Goal: Task Accomplishment & Management: Manage account settings

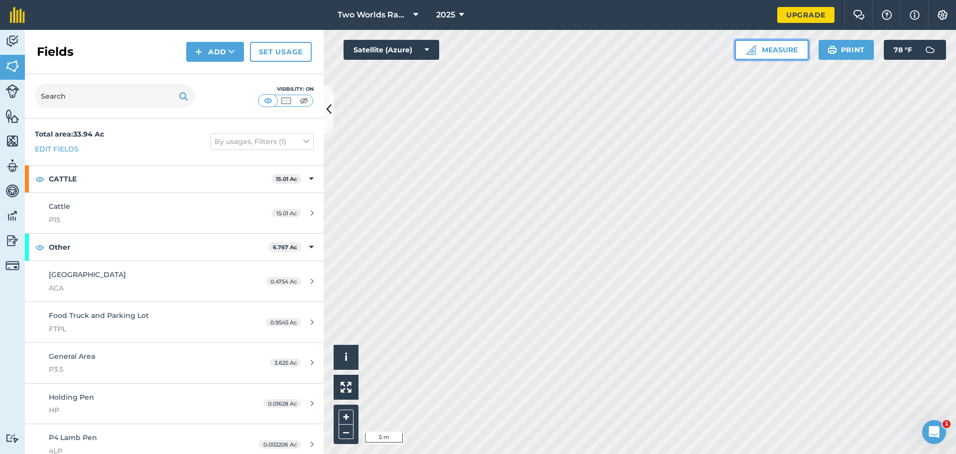
click at [787, 45] on button "Measure" at bounding box center [772, 50] width 74 height 20
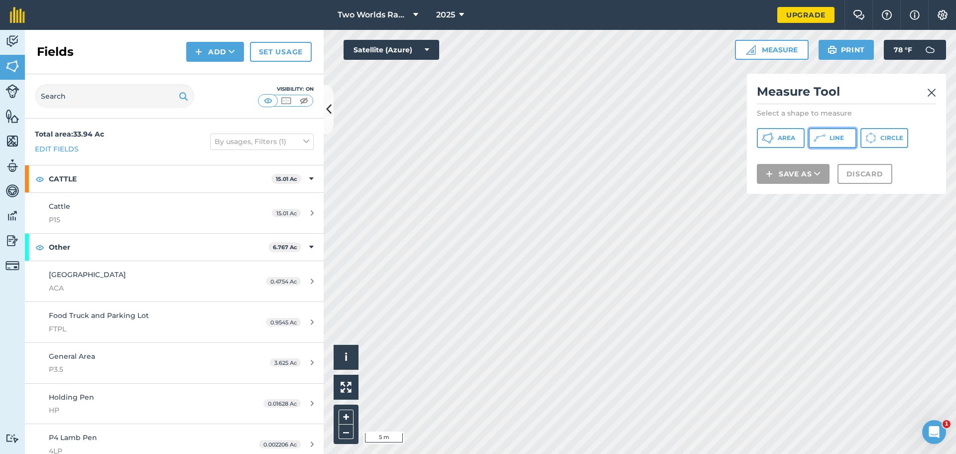
click at [831, 132] on button "Line" at bounding box center [833, 138] width 48 height 20
click at [930, 93] on img at bounding box center [931, 93] width 9 height 12
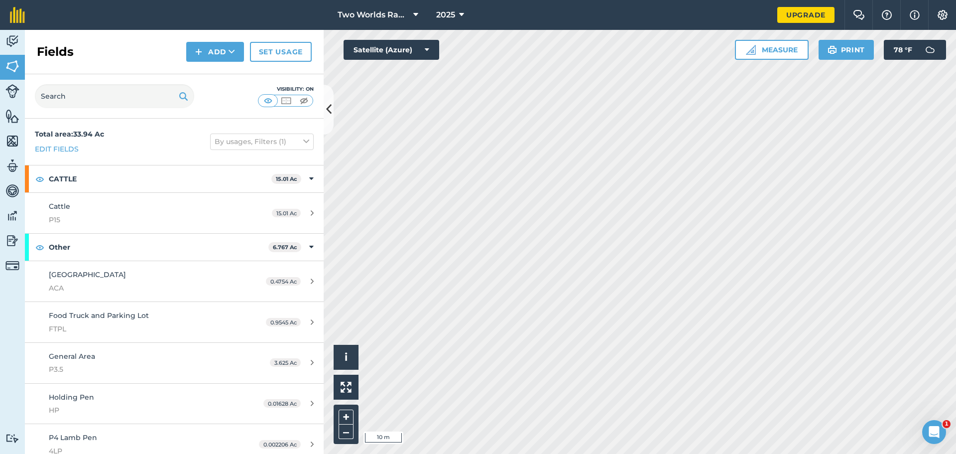
click at [524, 453] on html "Two Worlds Ranch 2025 Upgrade Farm Chat Help Info Settings Map printing is not …" at bounding box center [478, 227] width 956 height 454
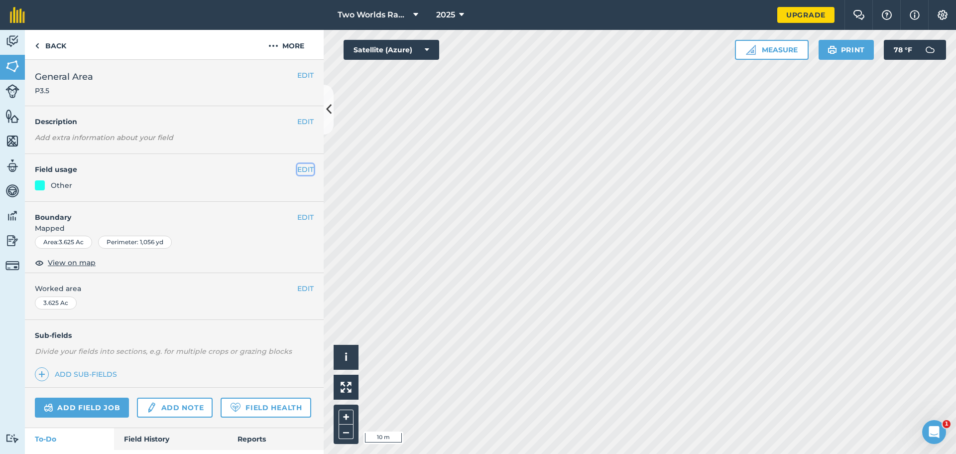
click at [297, 168] on button "EDIT" at bounding box center [305, 169] width 16 height 11
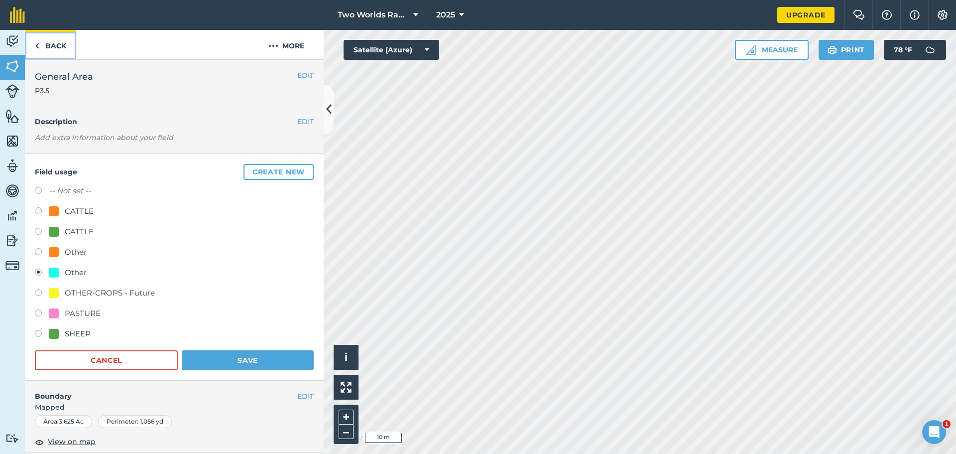
click at [39, 42] on link "Back" at bounding box center [50, 44] width 51 height 29
click at [41, 46] on link "Back" at bounding box center [50, 44] width 51 height 29
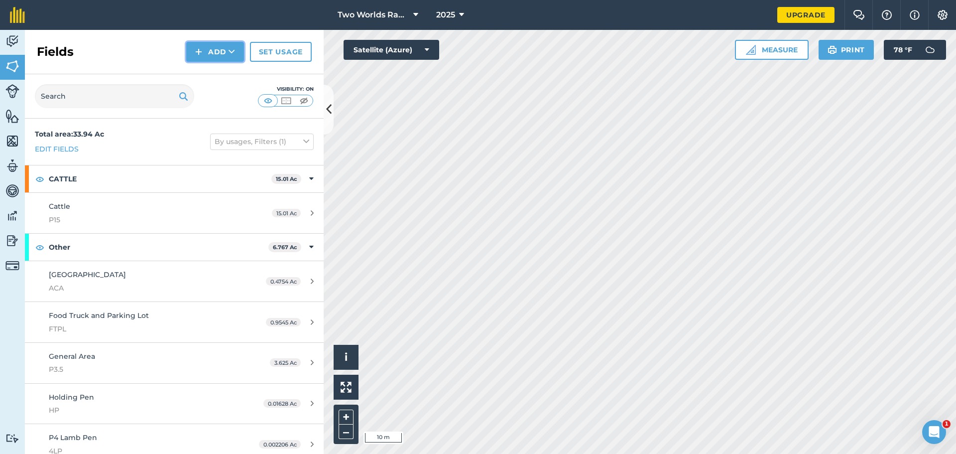
click at [215, 52] on button "Add" at bounding box center [215, 52] width 58 height 20
click at [215, 53] on button "Add Draw Import" at bounding box center [215, 52] width 58 height 20
click at [16, 119] on img at bounding box center [12, 116] width 14 height 15
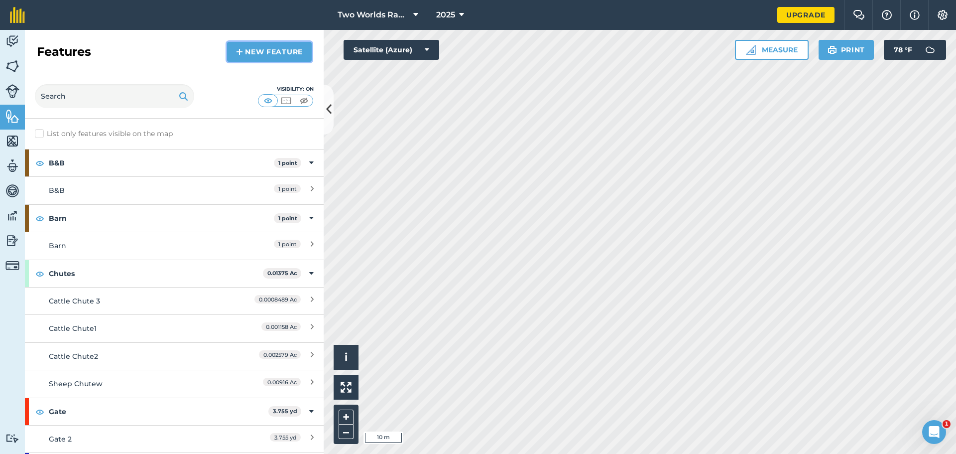
click at [263, 44] on link "New feature" at bounding box center [269, 52] width 85 height 20
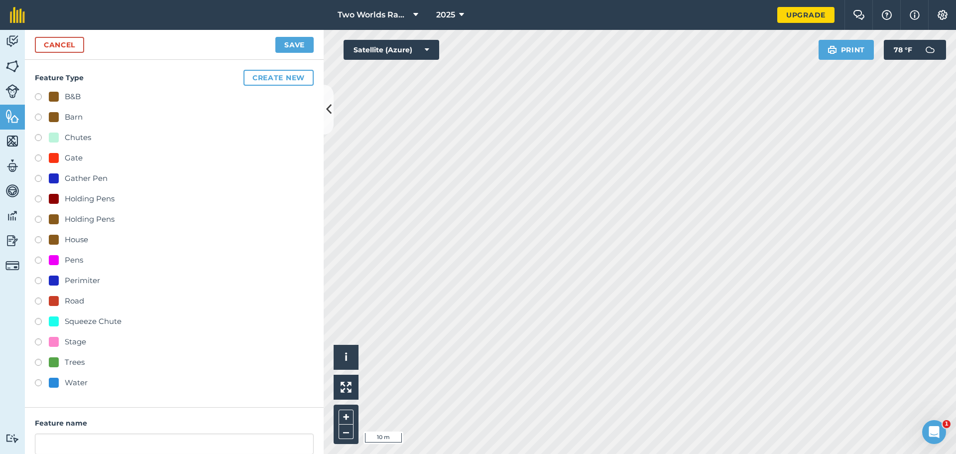
click at [75, 302] on div "Road" at bounding box center [74, 301] width 19 height 12
radio input "true"
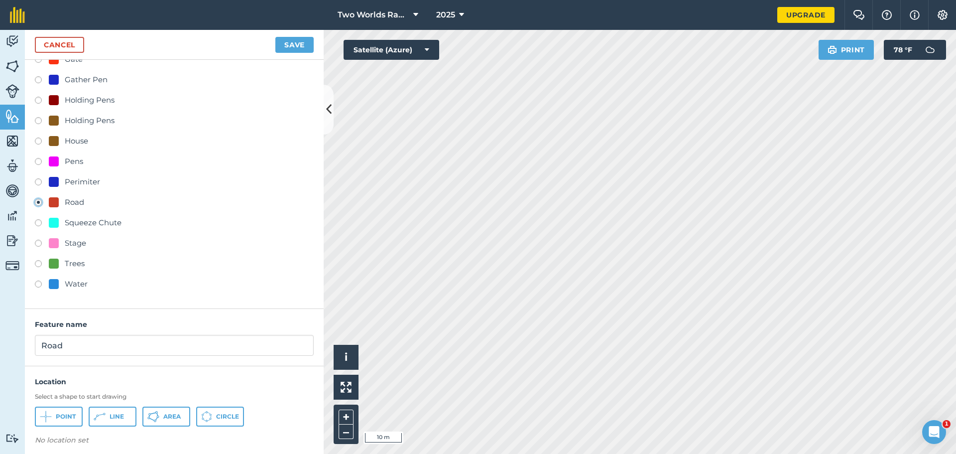
scroll to position [105, 0]
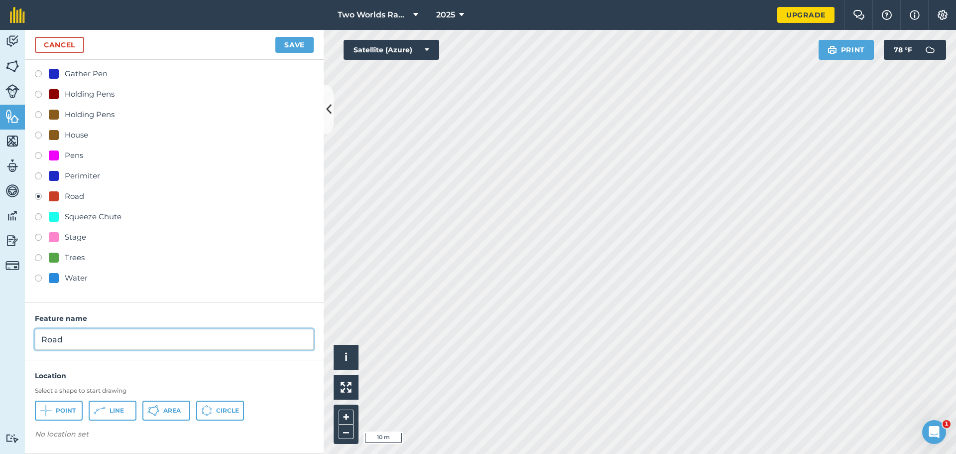
drag, startPoint x: 83, startPoint y: 338, endPoint x: 0, endPoint y: 339, distance: 82.7
click at [0, 339] on div "Activity Fields Livestock Features Maps Team Vehicles Data Reporting Billing Tu…" at bounding box center [478, 242] width 956 height 424
type input "Driveway"
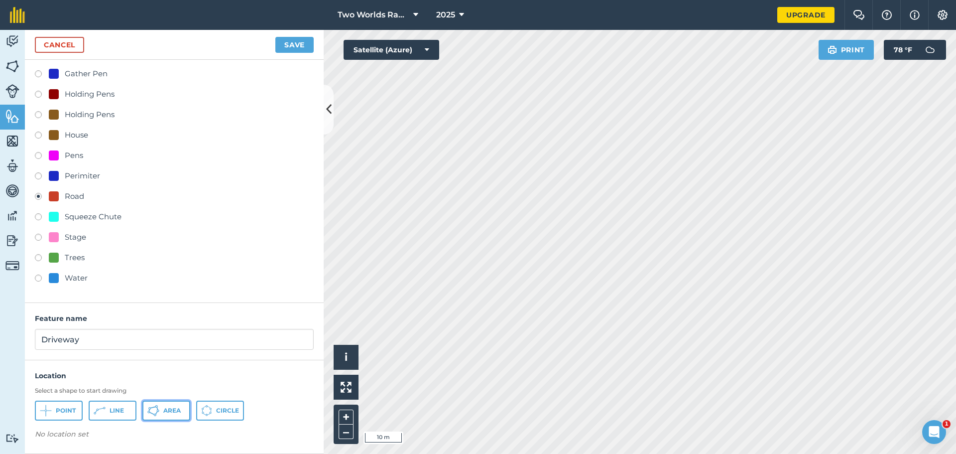
click at [165, 407] on span "Area" at bounding box center [171, 410] width 17 height 8
click at [482, 453] on html "Two Worlds Ranch 2025 Upgrade Farm Chat Help Info Settings Map printing is not …" at bounding box center [478, 227] width 956 height 454
click at [477, 453] on html "Two Worlds Ranch 2025 Upgrade Farm Chat Help Info Settings Map printing is not …" at bounding box center [478, 227] width 956 height 454
click at [299, 43] on button "Save" at bounding box center [294, 45] width 38 height 16
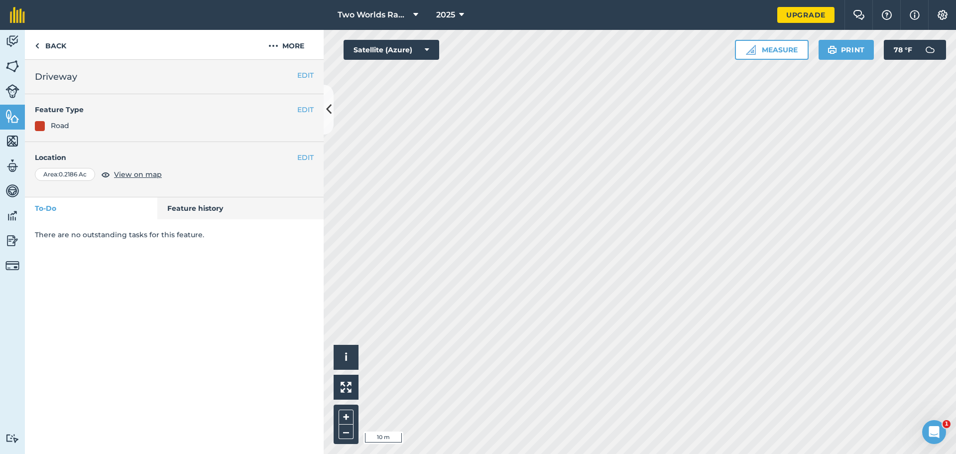
click at [554, 453] on html "Two Worlds Ranch 2025 Upgrade Farm Chat Help Info Settings Map printing is not …" at bounding box center [478, 227] width 956 height 454
click at [58, 41] on link "Back" at bounding box center [50, 44] width 51 height 29
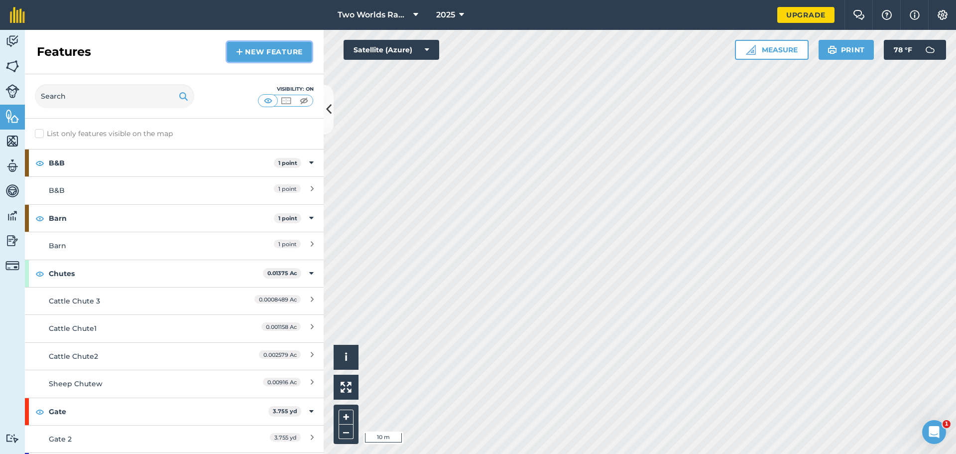
click at [275, 48] on link "New feature" at bounding box center [269, 52] width 85 height 20
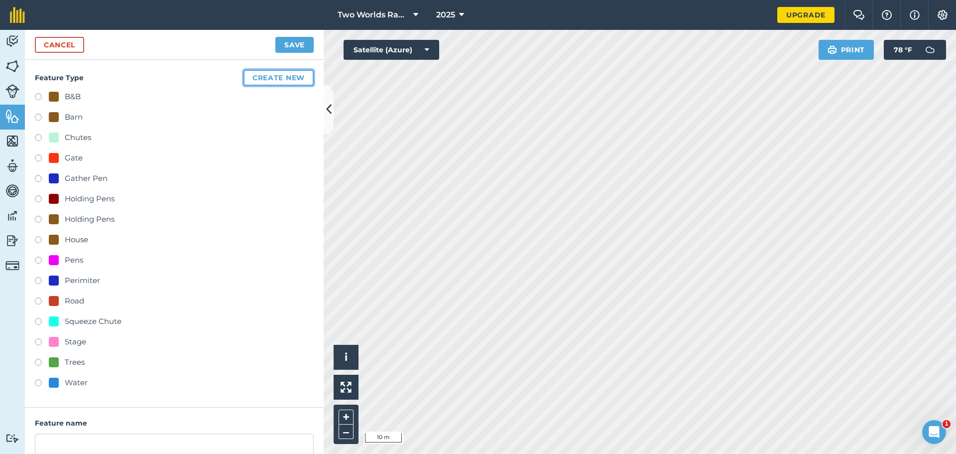
click at [261, 77] on button "Create new" at bounding box center [279, 78] width 70 height 16
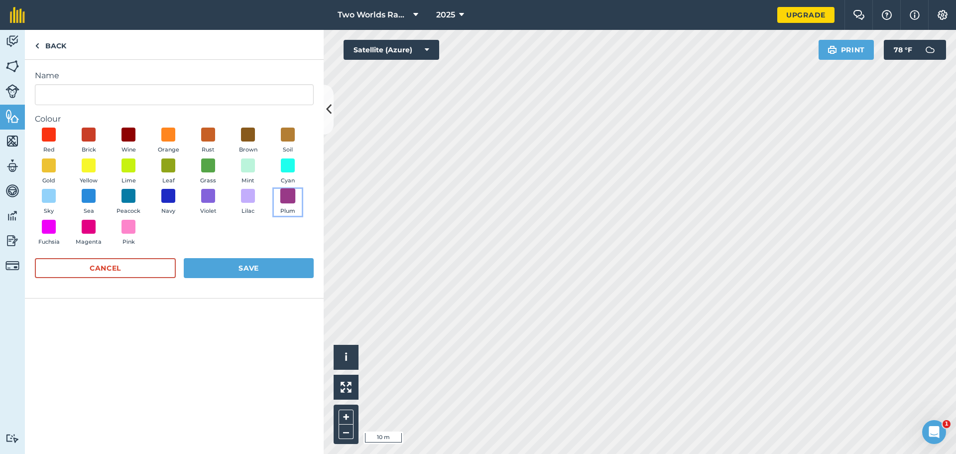
click at [289, 194] on span at bounding box center [287, 195] width 15 height 15
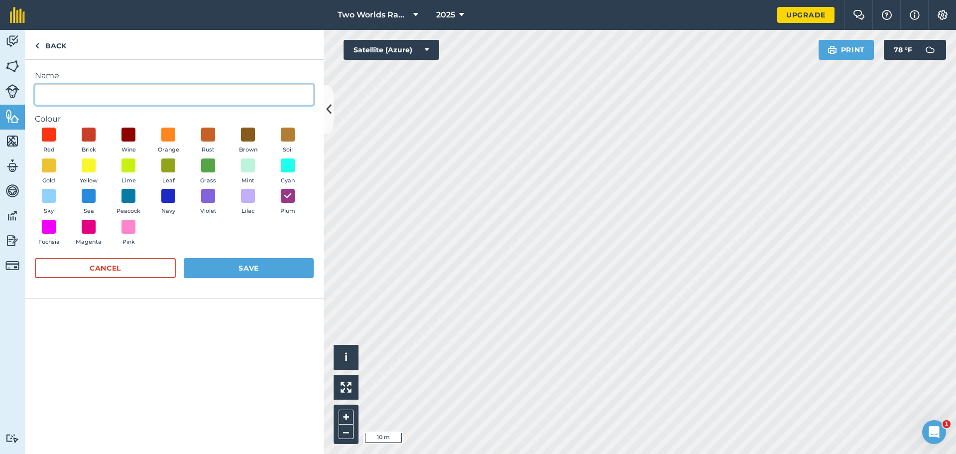
click at [104, 98] on input "Name" at bounding box center [174, 94] width 279 height 21
type input "Fence Line"
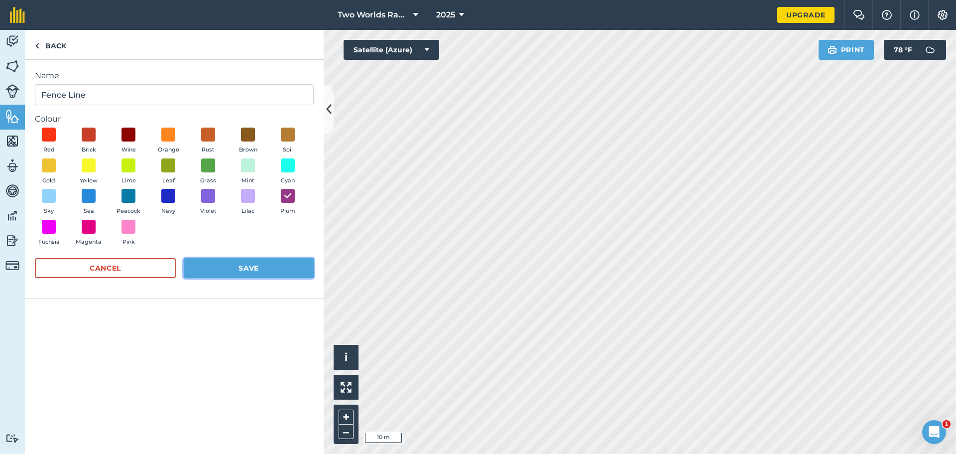
click at [247, 269] on button "Save" at bounding box center [249, 268] width 130 height 20
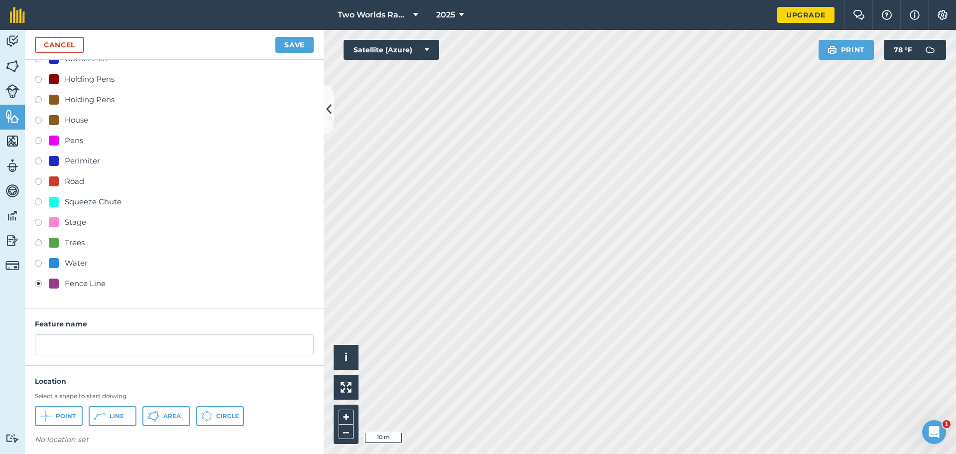
scroll to position [125, 0]
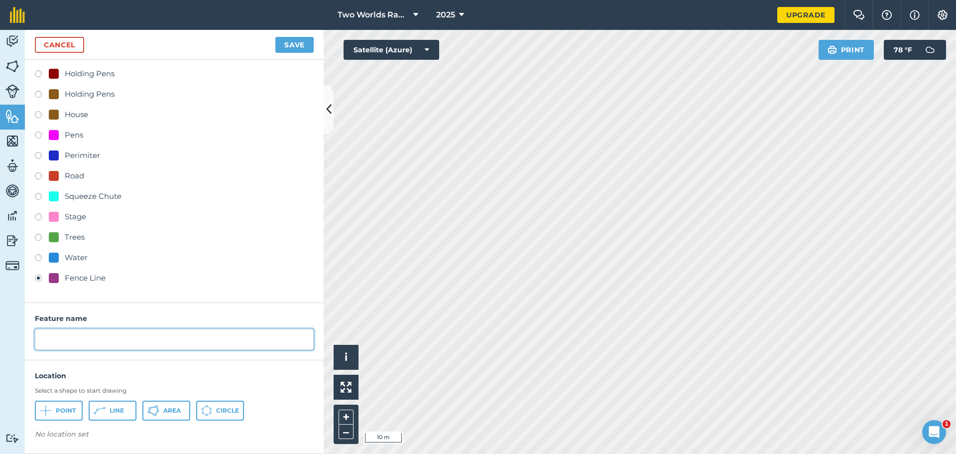
click at [96, 337] on input "text" at bounding box center [174, 339] width 279 height 21
type input "Divider Fence"
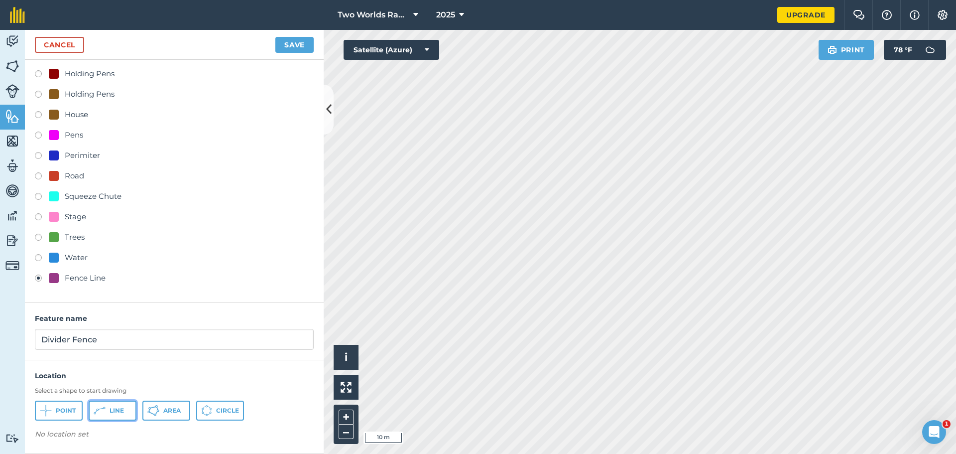
click at [111, 413] on span "Line" at bounding box center [117, 410] width 14 height 8
click at [294, 41] on button "Save" at bounding box center [294, 45] width 38 height 16
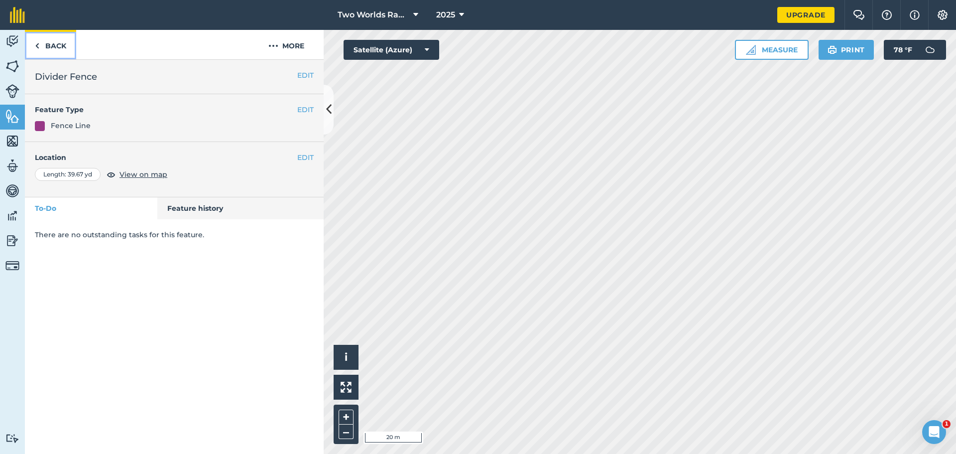
click at [38, 44] on img at bounding box center [37, 46] width 4 height 12
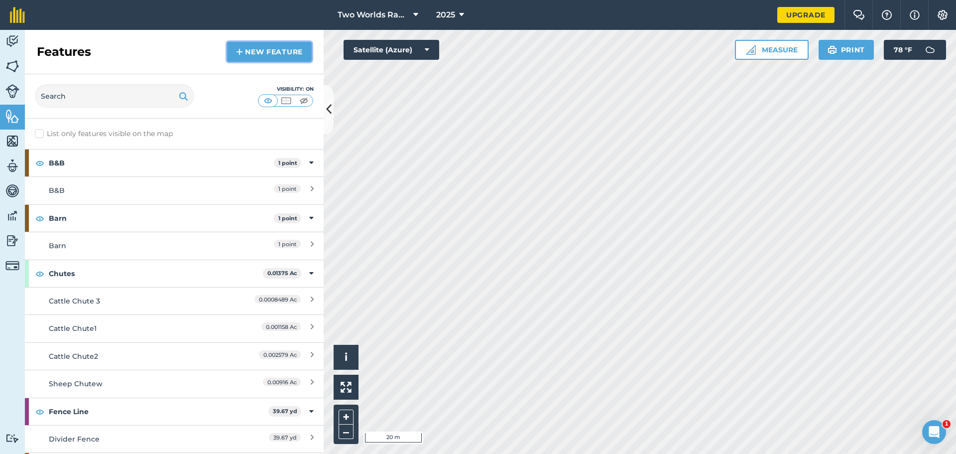
click at [266, 55] on link "New feature" at bounding box center [269, 52] width 85 height 20
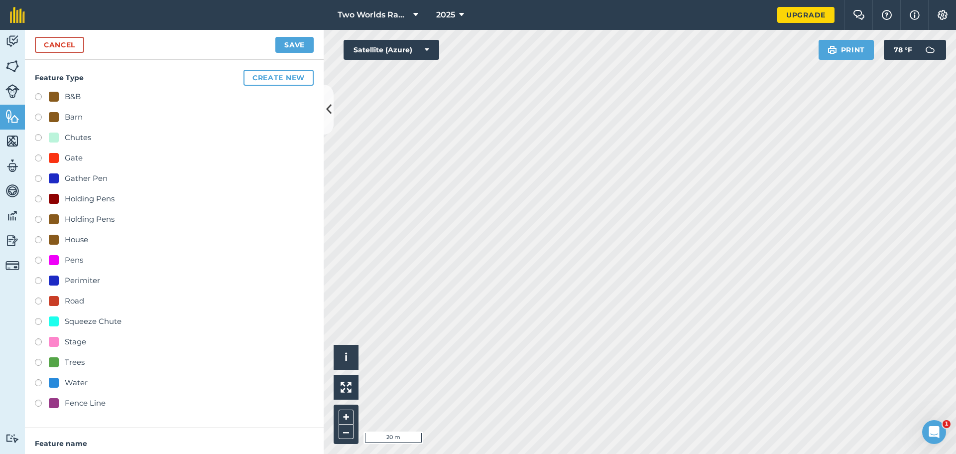
click at [37, 156] on label at bounding box center [42, 159] width 14 height 10
radio input "true"
type input "Gate 3"
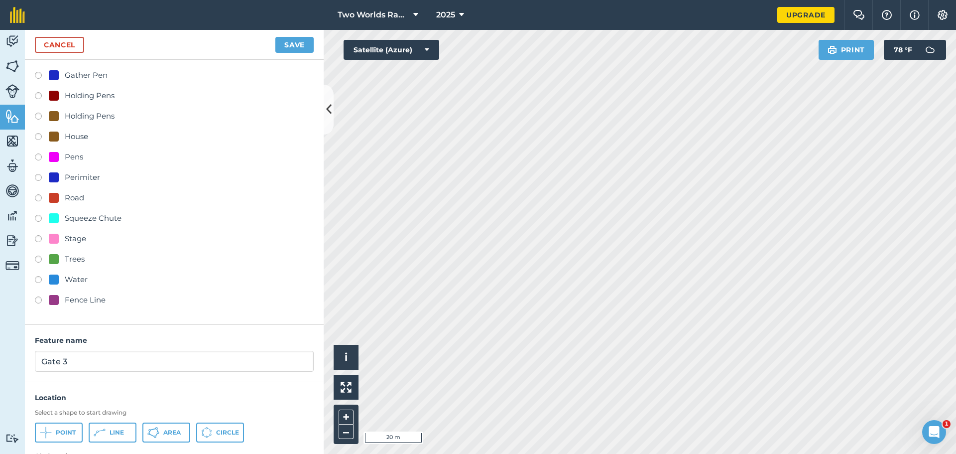
scroll to position [125, 0]
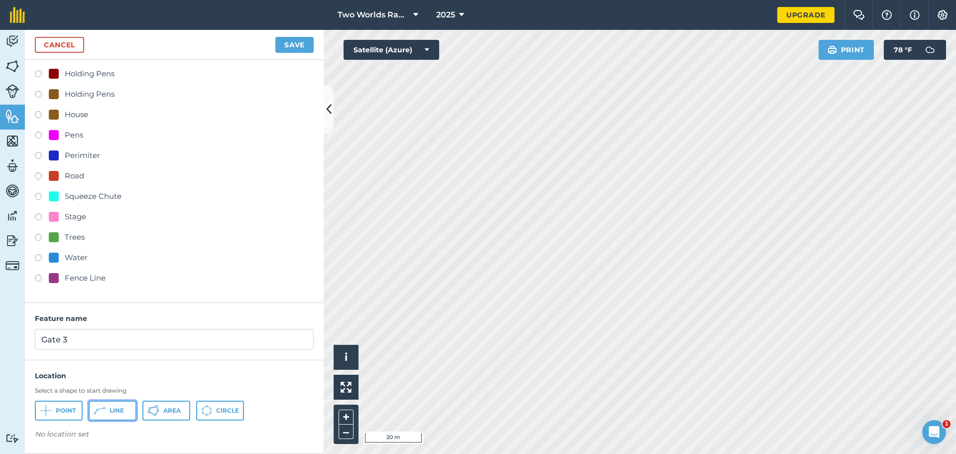
click at [115, 404] on button "Line" at bounding box center [113, 410] width 48 height 20
click at [296, 45] on button "Save" at bounding box center [294, 45] width 38 height 16
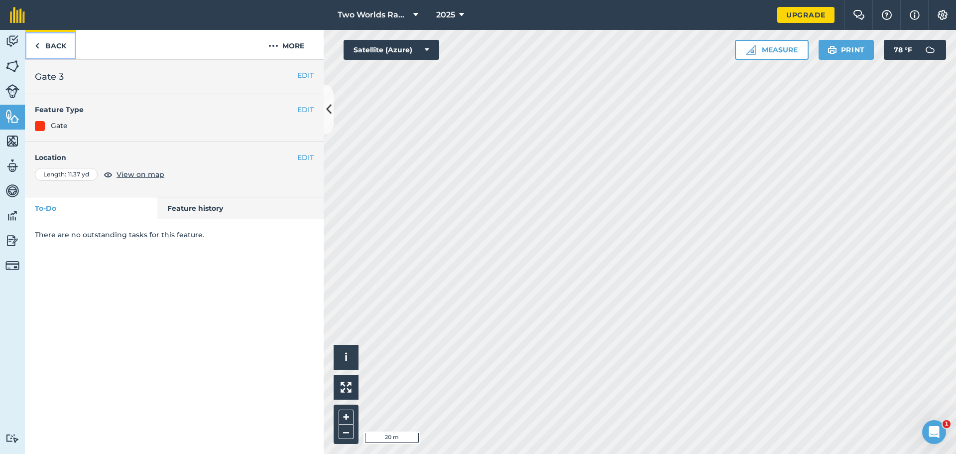
click at [54, 46] on link "Back" at bounding box center [50, 44] width 51 height 29
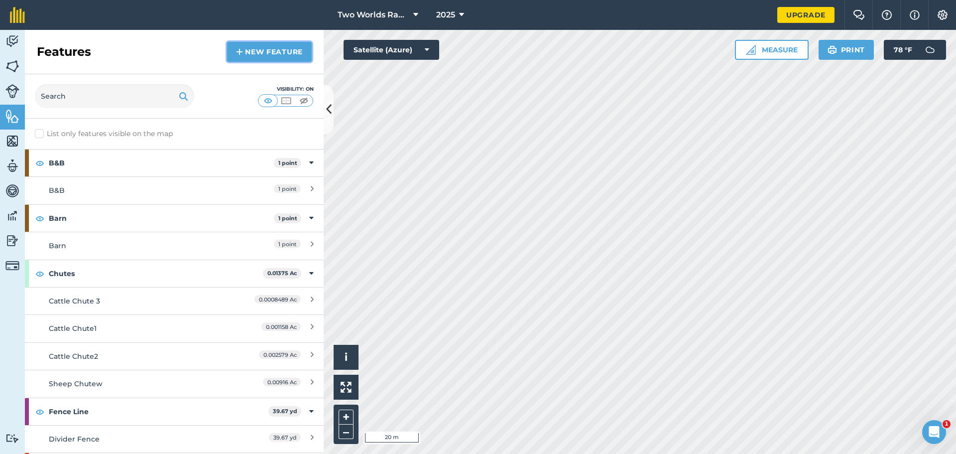
click at [272, 49] on link "New feature" at bounding box center [269, 52] width 85 height 20
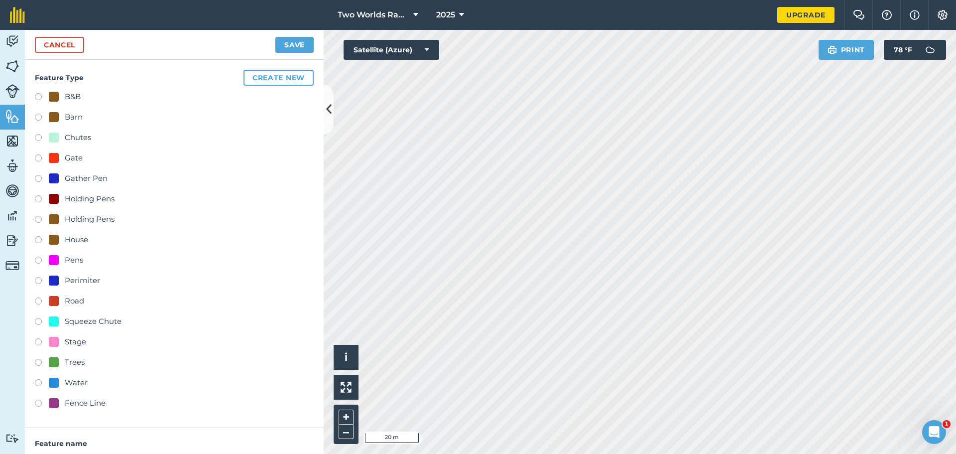
click at [36, 403] on label at bounding box center [42, 404] width 14 height 10
radio input "true"
type input "Fence Line"
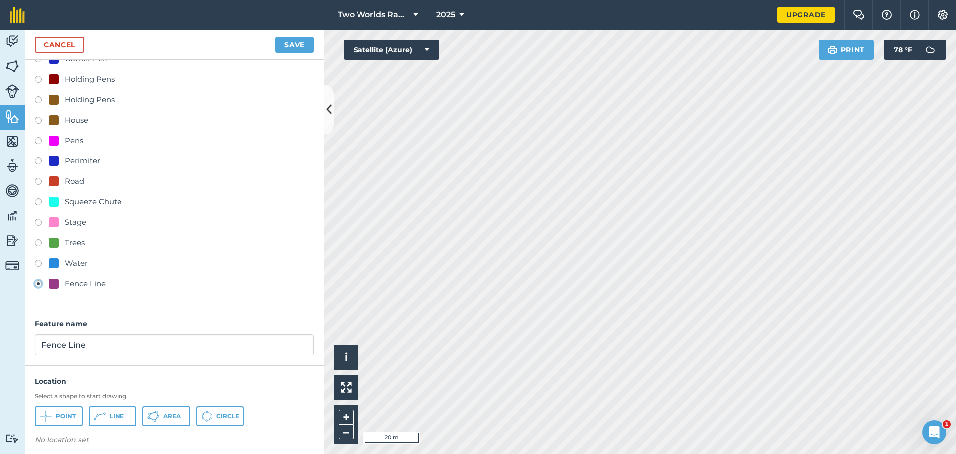
scroll to position [125, 0]
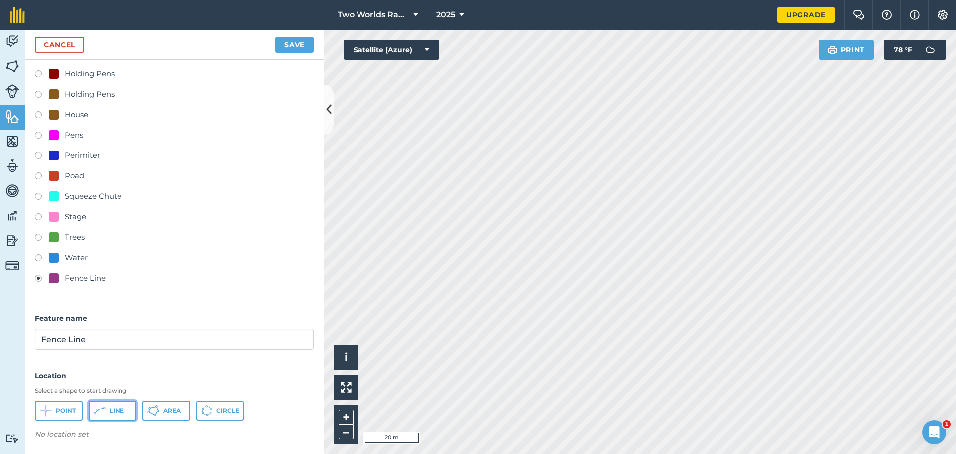
click at [121, 414] on span "Line" at bounding box center [117, 410] width 14 height 8
click at [281, 45] on button "Save" at bounding box center [294, 45] width 38 height 16
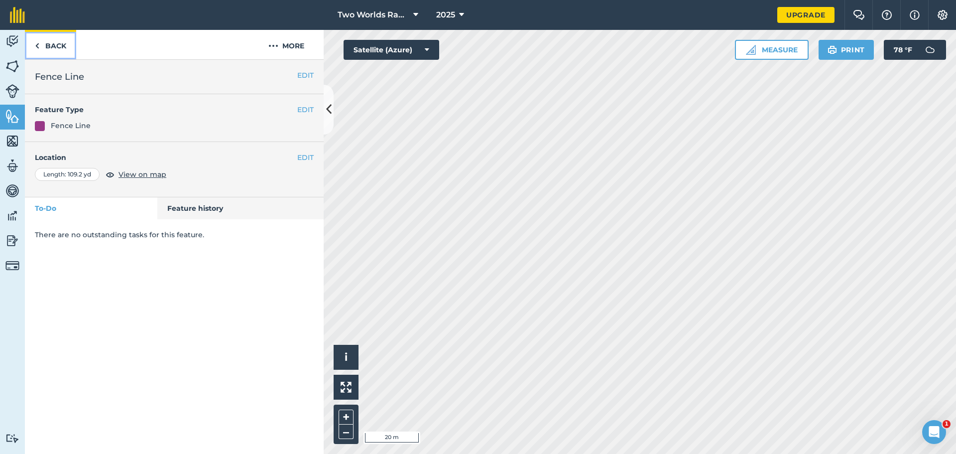
click at [59, 44] on link "Back" at bounding box center [50, 44] width 51 height 29
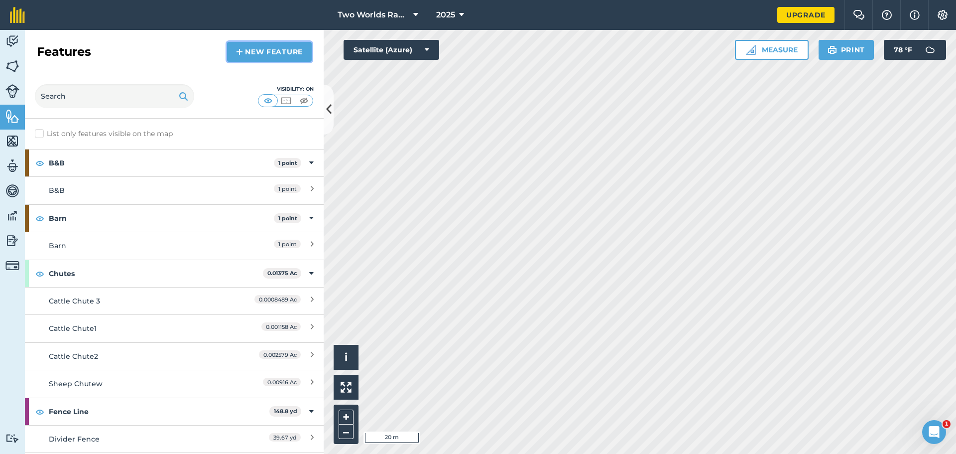
click at [266, 54] on link "New feature" at bounding box center [269, 52] width 85 height 20
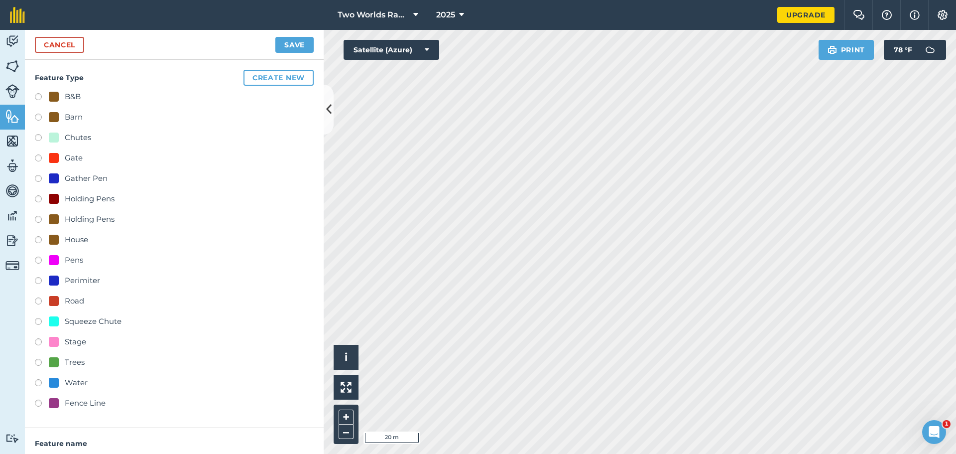
click at [35, 155] on label at bounding box center [42, 159] width 14 height 10
radio input "true"
type input "Gate 4"
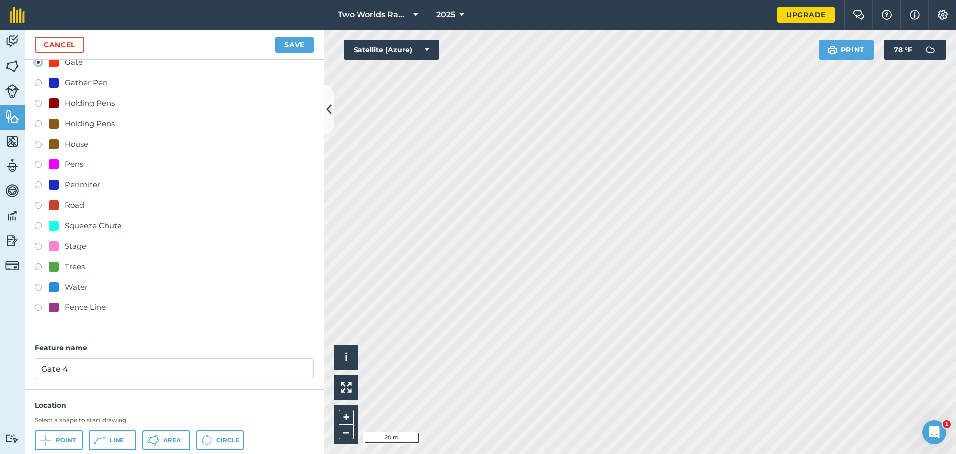
scroll to position [100, 0]
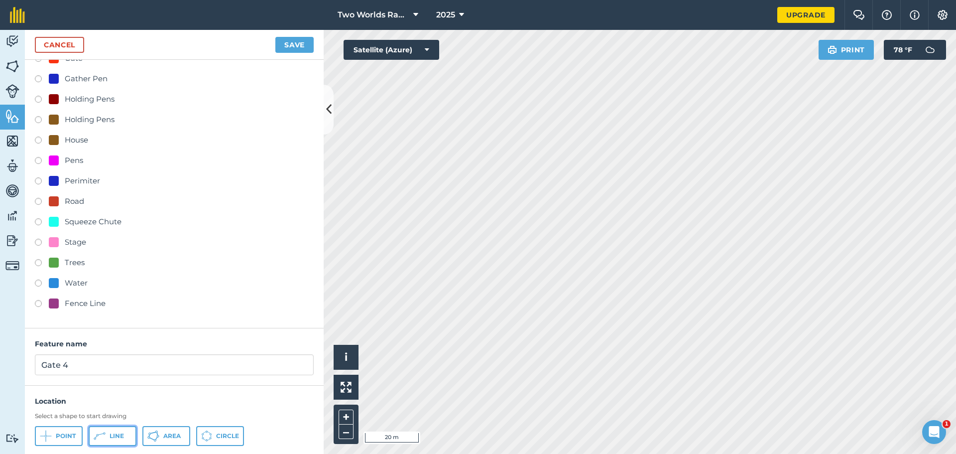
click at [125, 432] on button "Line" at bounding box center [113, 436] width 48 height 20
click at [294, 46] on button "Save" at bounding box center [294, 45] width 38 height 16
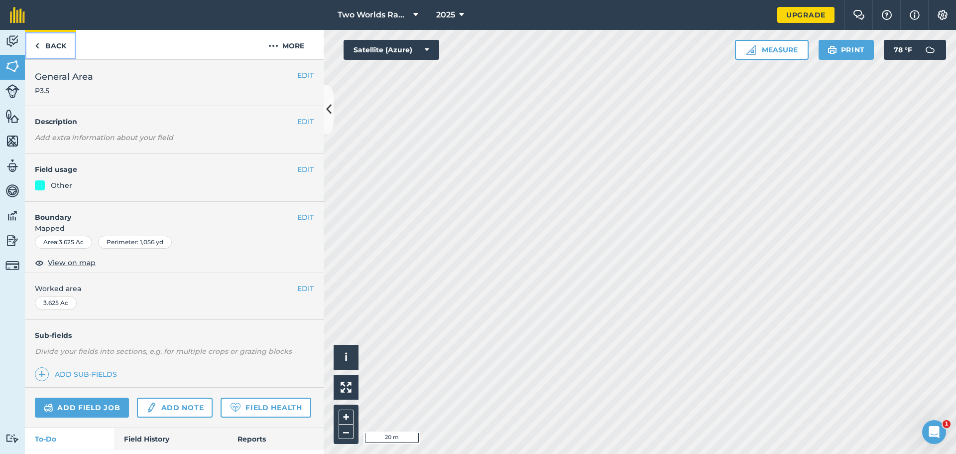
click at [64, 46] on link "Back" at bounding box center [50, 44] width 51 height 29
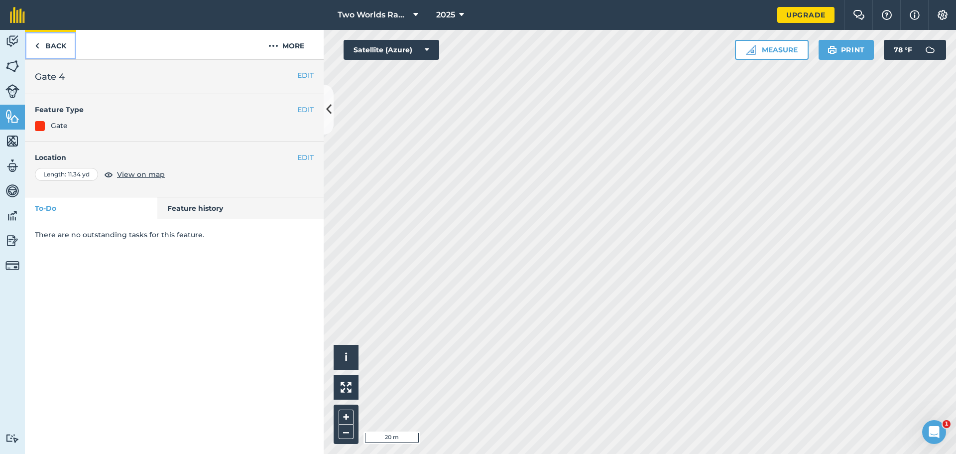
click at [55, 44] on link "Back" at bounding box center [50, 44] width 51 height 29
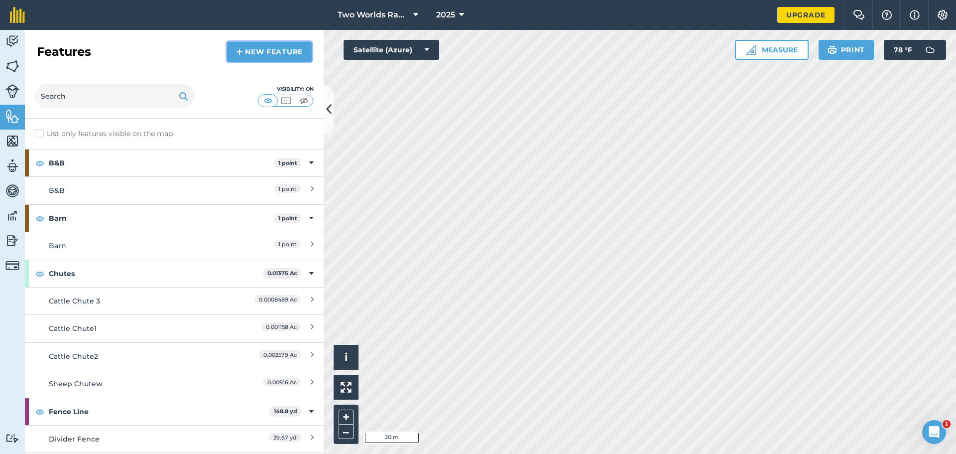
click at [261, 50] on link "New feature" at bounding box center [269, 52] width 85 height 20
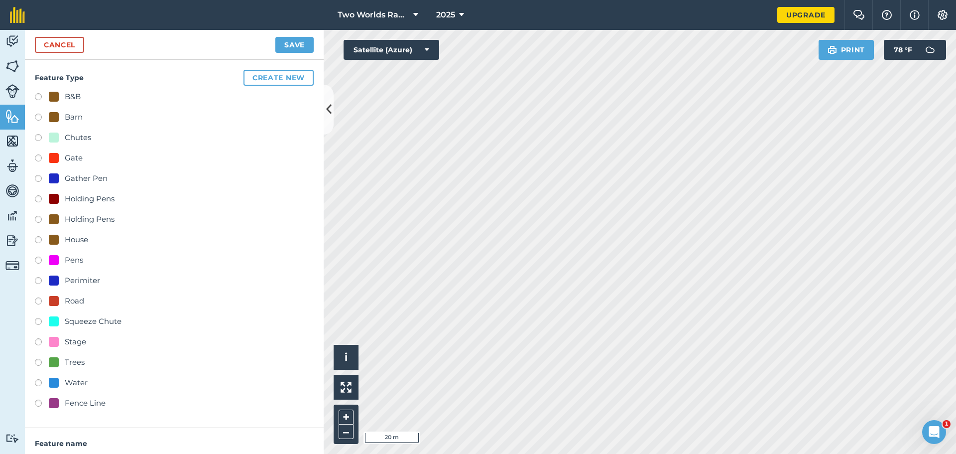
click at [56, 162] on div at bounding box center [54, 158] width 10 height 10
radio input "true"
type input "Gate 5"
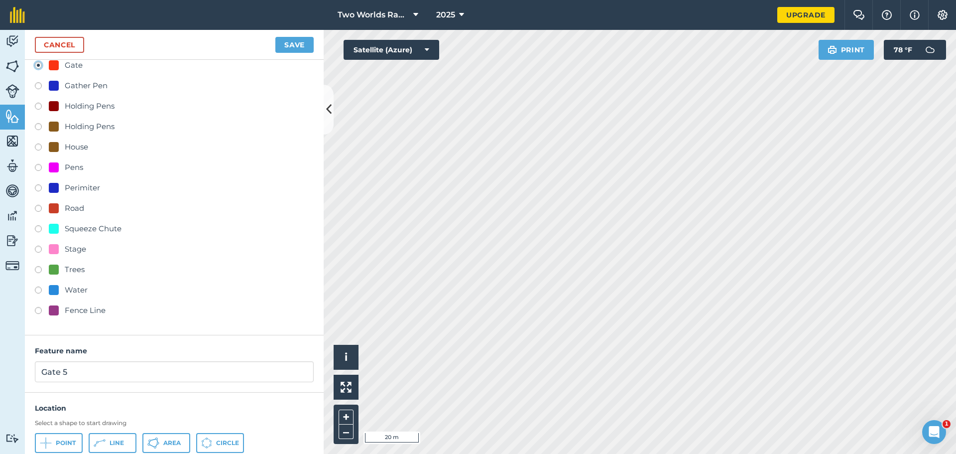
scroll to position [100, 0]
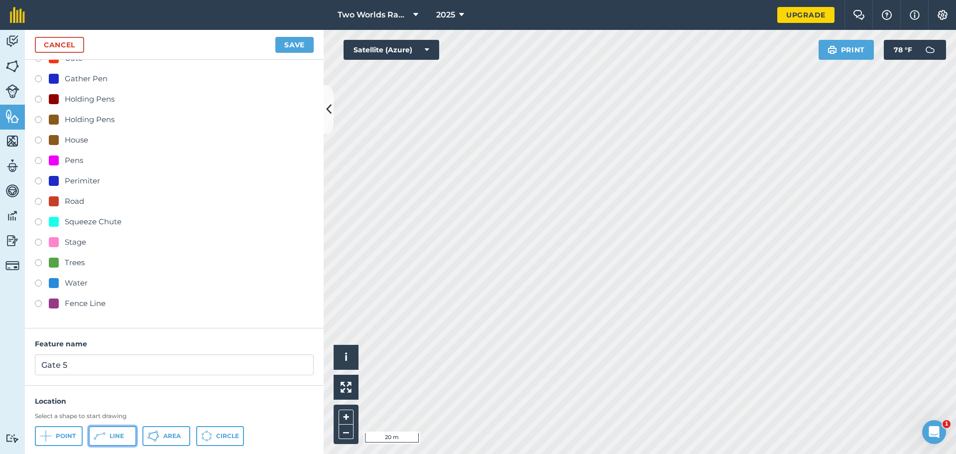
click at [121, 436] on span "Line" at bounding box center [117, 436] width 14 height 8
click at [294, 41] on button "Save" at bounding box center [294, 45] width 38 height 16
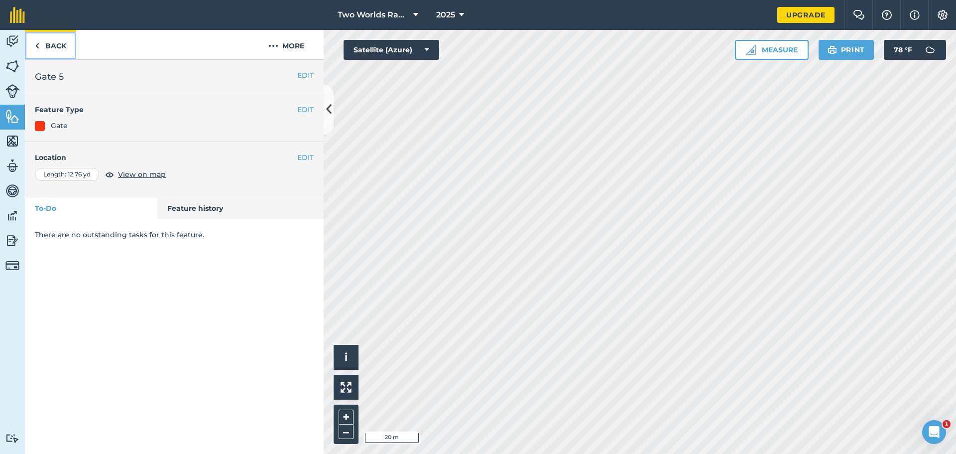
click at [63, 45] on link "Back" at bounding box center [50, 44] width 51 height 29
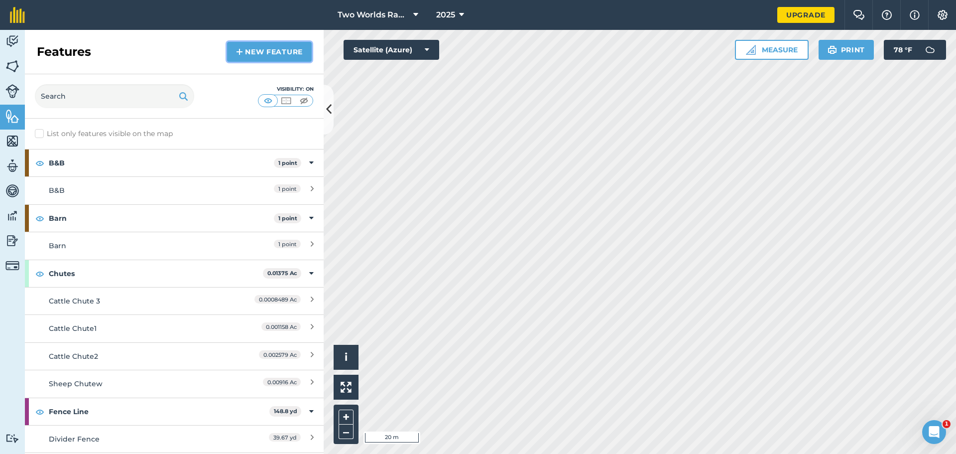
click at [250, 50] on link "New feature" at bounding box center [269, 52] width 85 height 20
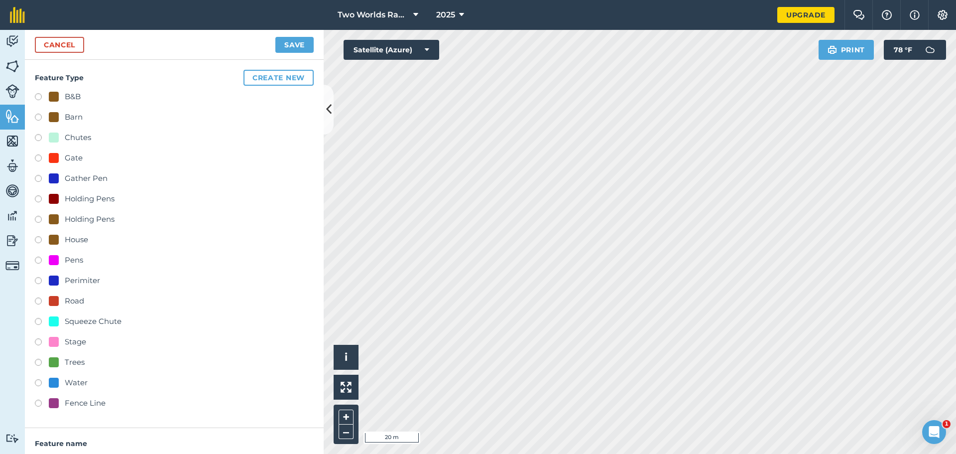
click at [42, 240] on label at bounding box center [42, 241] width 14 height 10
radio input "true"
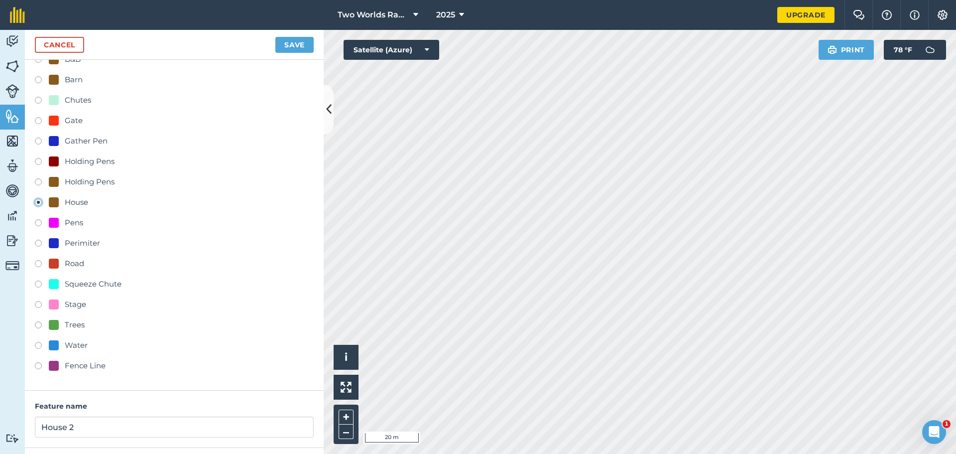
scroll to position [125, 0]
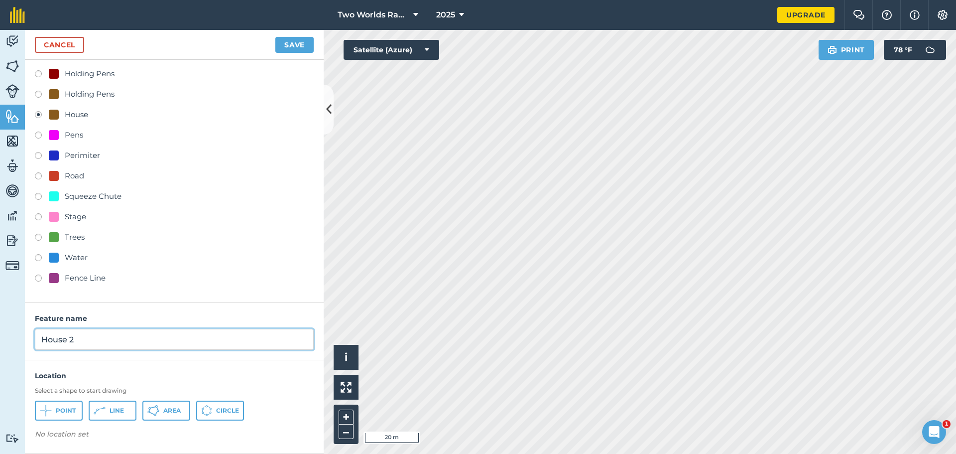
drag, startPoint x: 86, startPoint y: 341, endPoint x: 50, endPoint y: 341, distance: 35.9
click at [50, 341] on input "House 2" at bounding box center [174, 339] width 279 height 21
click at [90, 341] on input "House 2" at bounding box center [174, 339] width 279 height 21
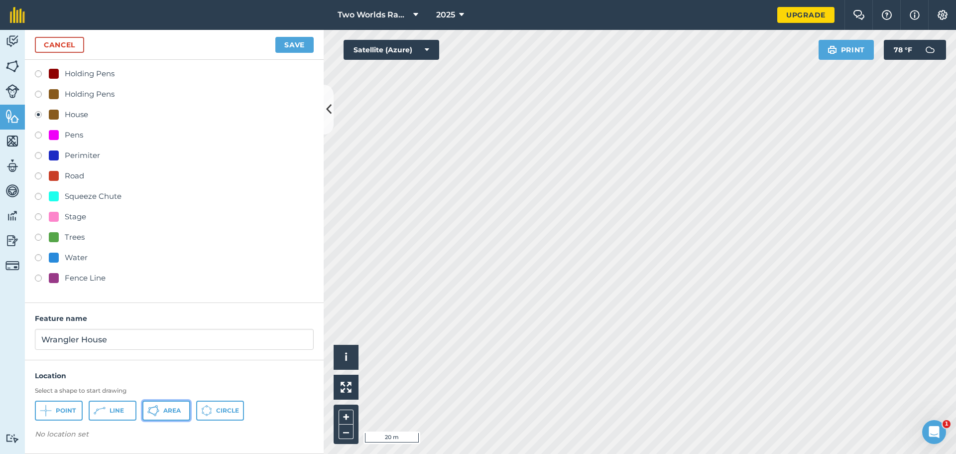
click at [152, 410] on icon at bounding box center [153, 410] width 12 height 12
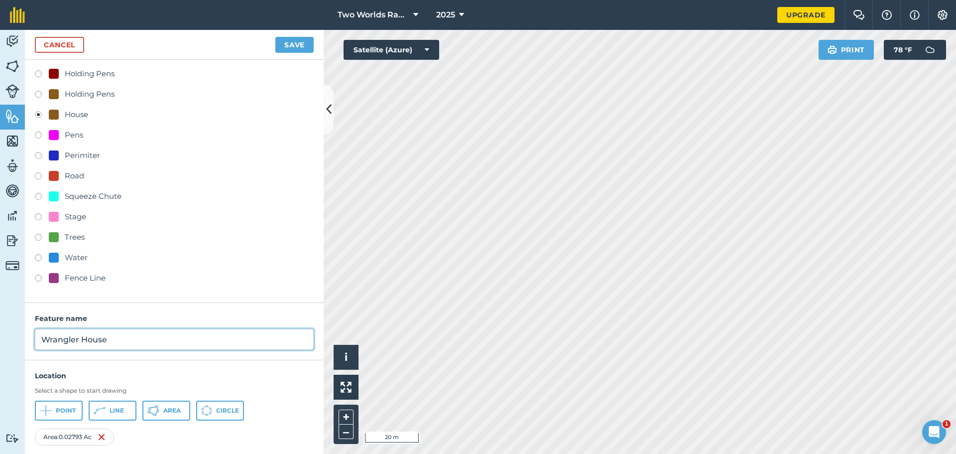
click at [139, 342] on input "Wrangler House" at bounding box center [174, 339] width 279 height 21
type input "Wrangler Trailer"
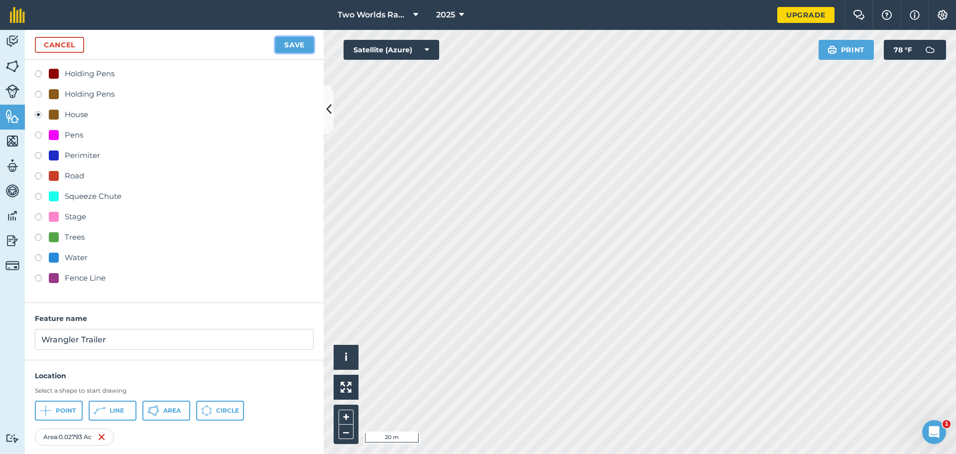
click at [302, 45] on button "Save" at bounding box center [294, 45] width 38 height 16
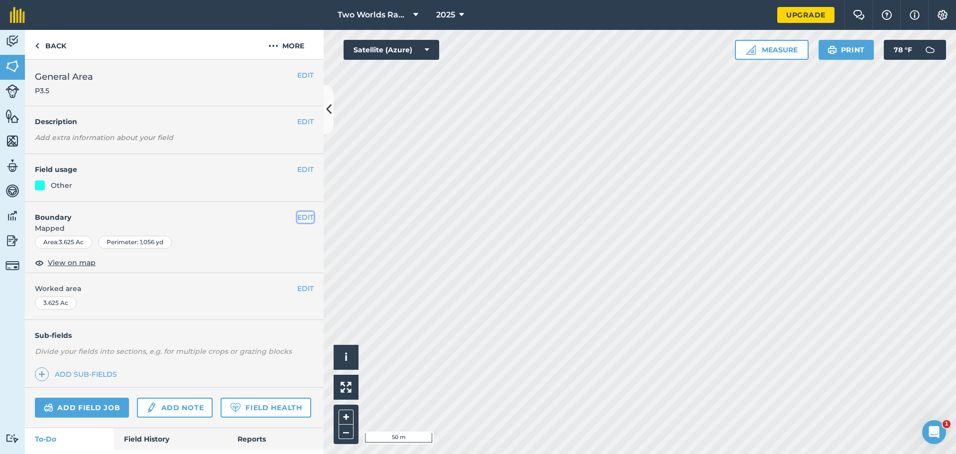
click at [297, 218] on button "EDIT" at bounding box center [305, 217] width 16 height 11
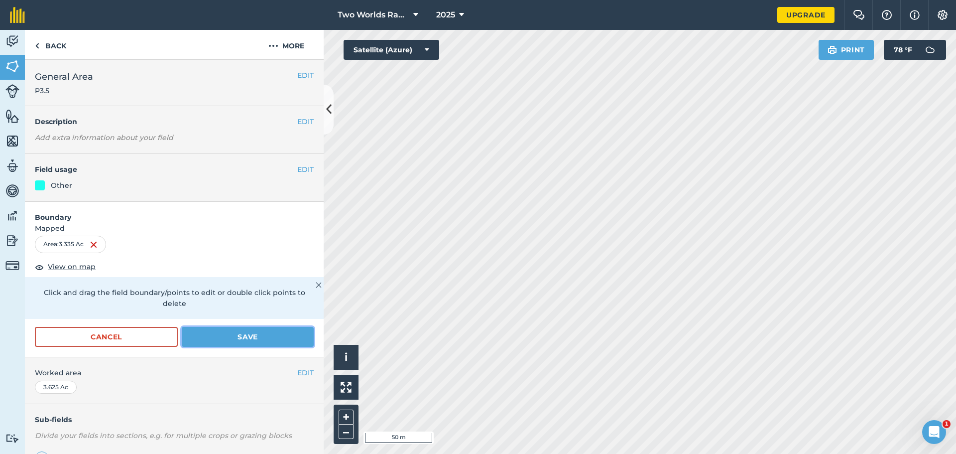
click at [265, 337] on button "Save" at bounding box center [248, 337] width 132 height 20
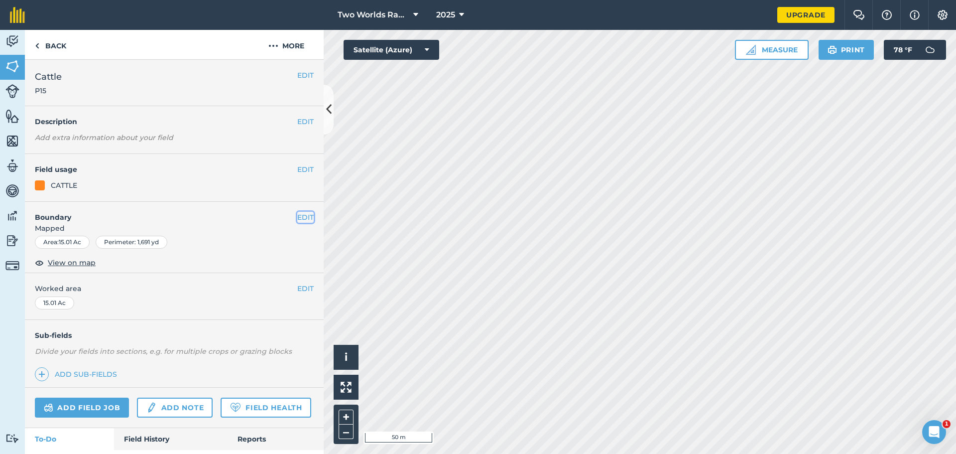
click at [300, 217] on button "EDIT" at bounding box center [305, 217] width 16 height 11
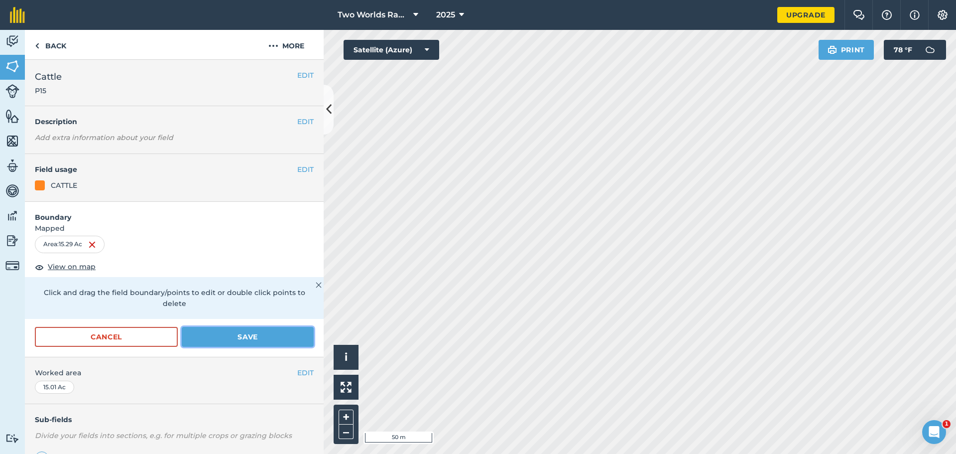
click at [249, 331] on button "Save" at bounding box center [248, 337] width 132 height 20
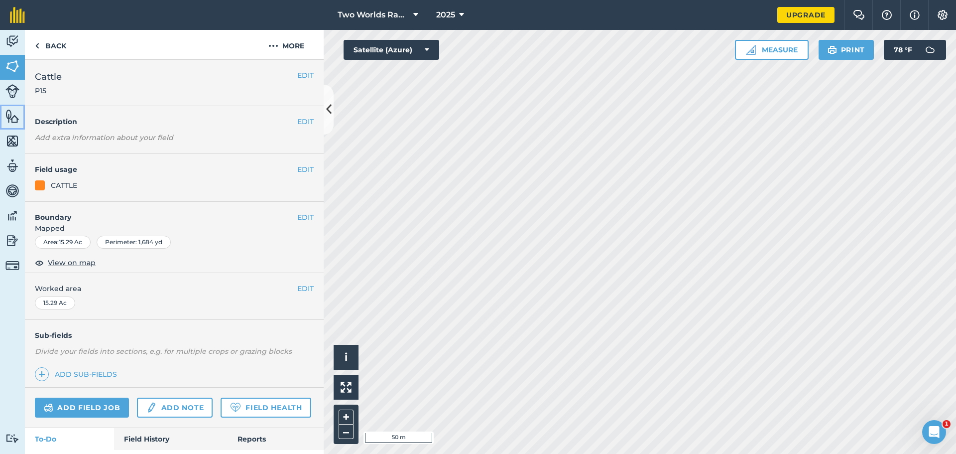
click at [11, 118] on img at bounding box center [12, 116] width 14 height 15
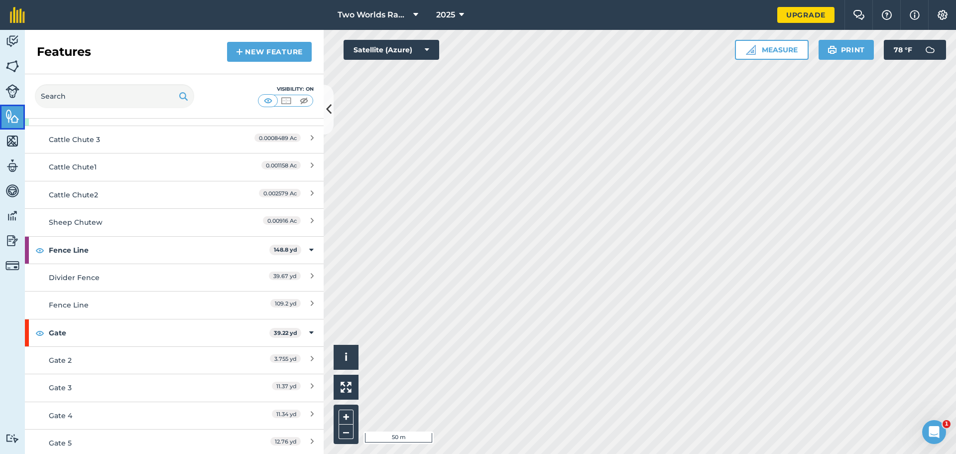
scroll to position [199, 0]
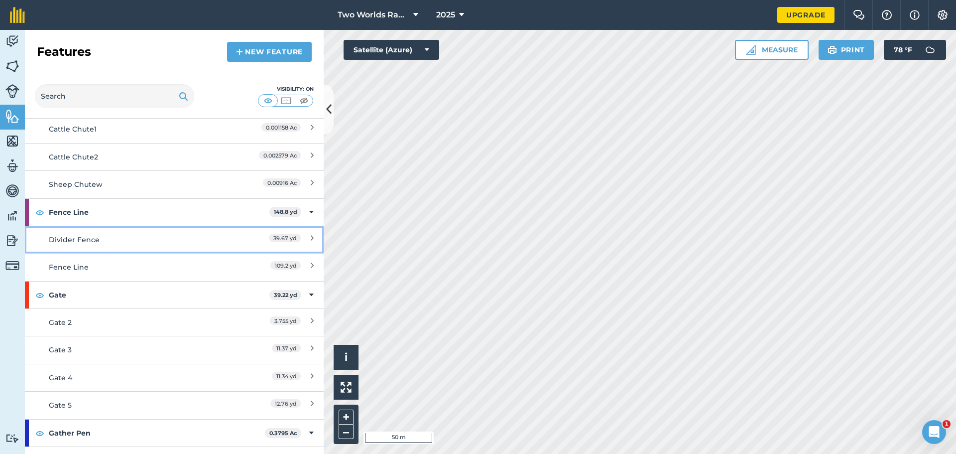
click at [94, 244] on div "Divider Fence" at bounding box center [137, 239] width 177 height 11
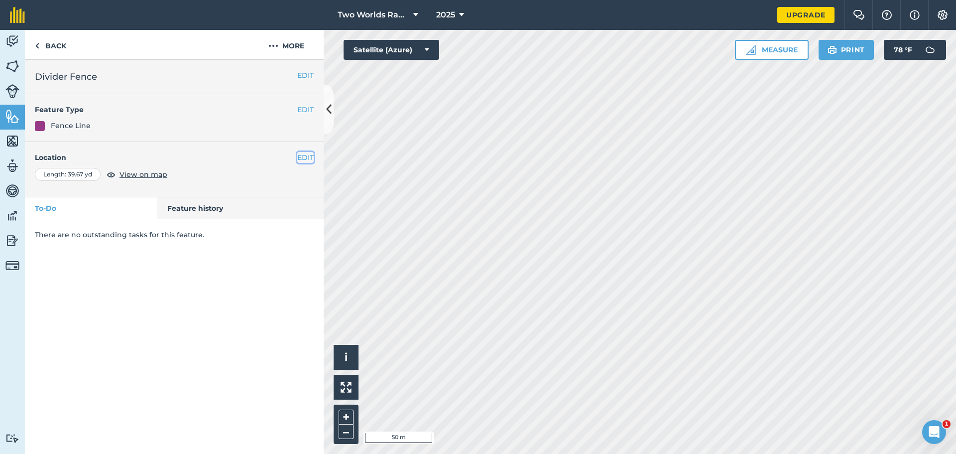
click at [307, 156] on button "EDIT" at bounding box center [305, 157] width 16 height 11
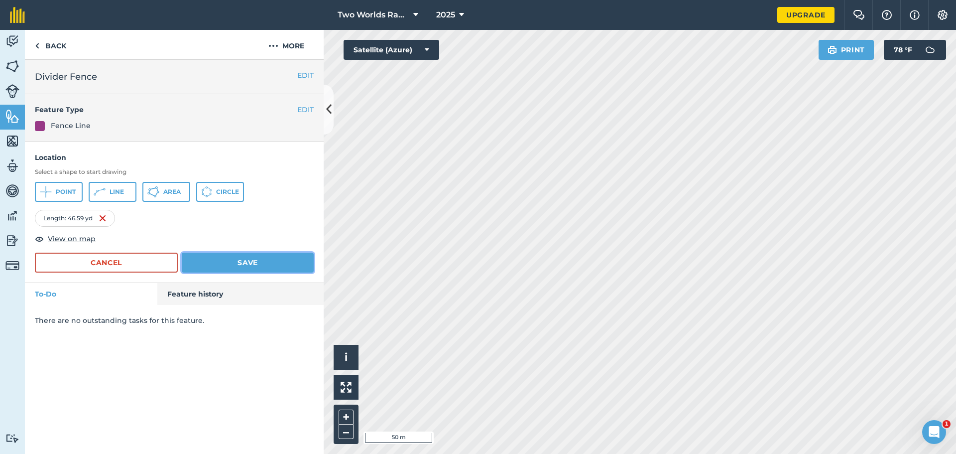
click at [279, 262] on button "Save" at bounding box center [248, 262] width 132 height 20
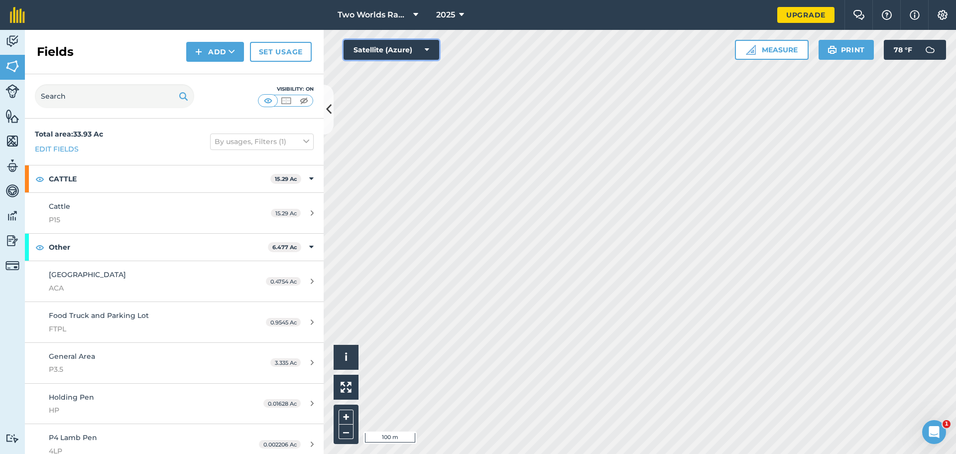
click at [420, 49] on button "Satellite (Azure)" at bounding box center [392, 50] width 96 height 20
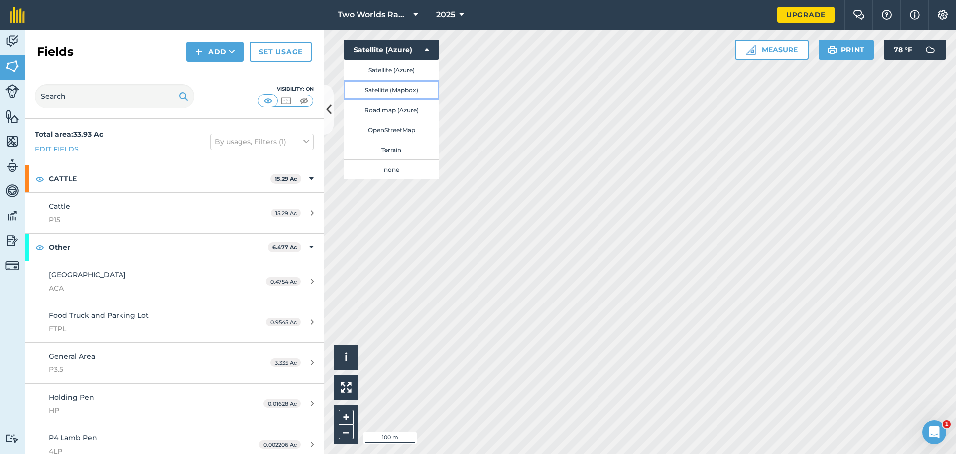
click at [392, 90] on button "Satellite (Mapbox)" at bounding box center [392, 90] width 96 height 20
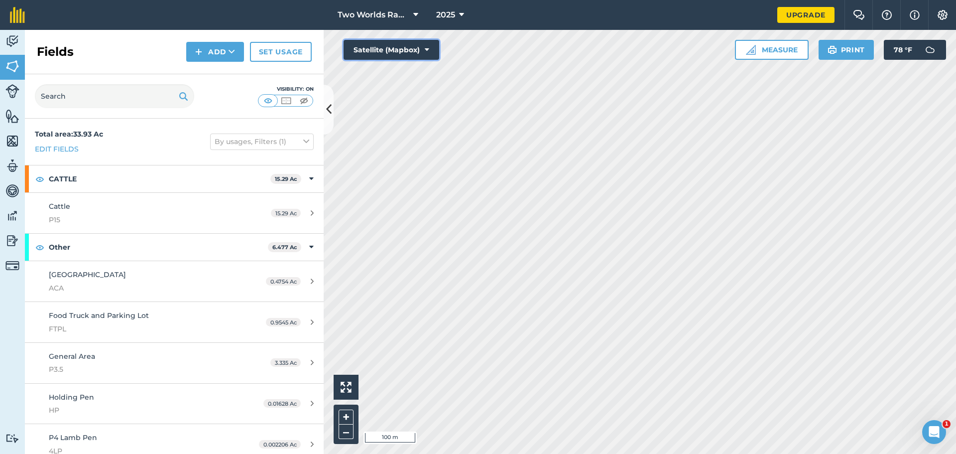
click at [425, 47] on icon at bounding box center [427, 50] width 4 height 10
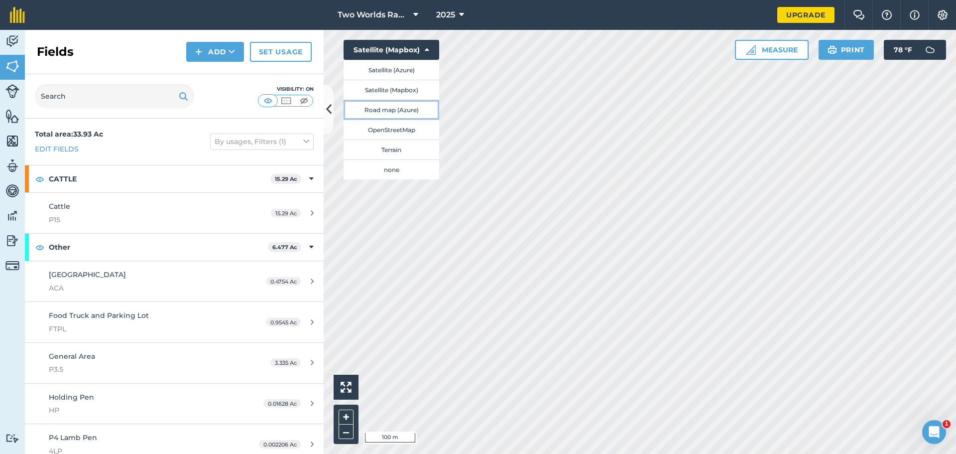
click at [389, 111] on button "Road map (Azure)" at bounding box center [392, 110] width 96 height 20
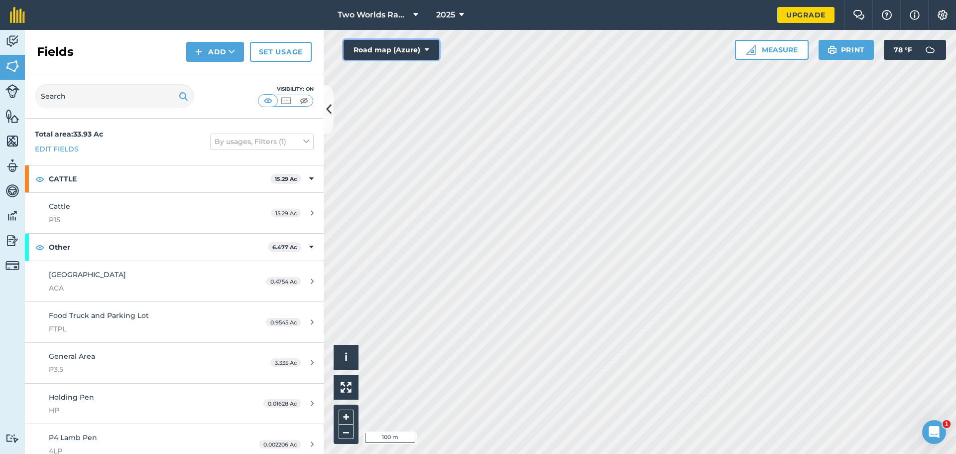
click at [433, 54] on button "Road map (Azure)" at bounding box center [392, 50] width 96 height 20
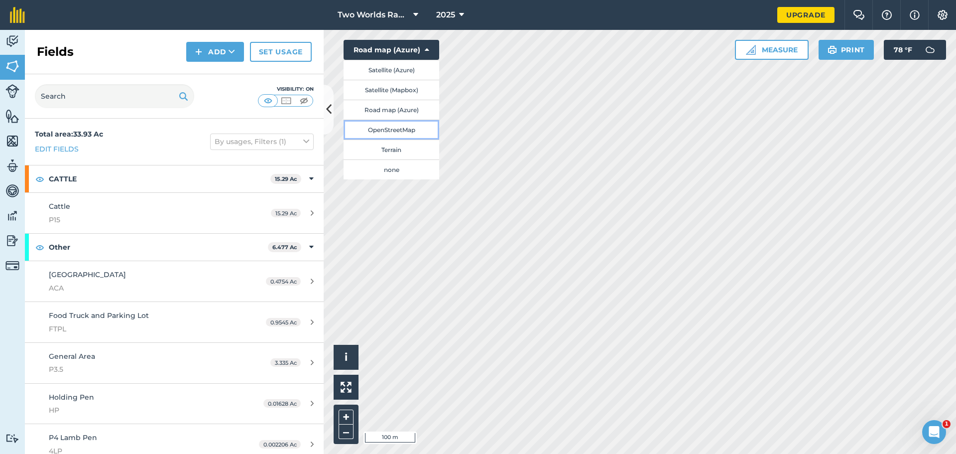
click at [402, 131] on button "OpenStreetMap" at bounding box center [392, 130] width 96 height 20
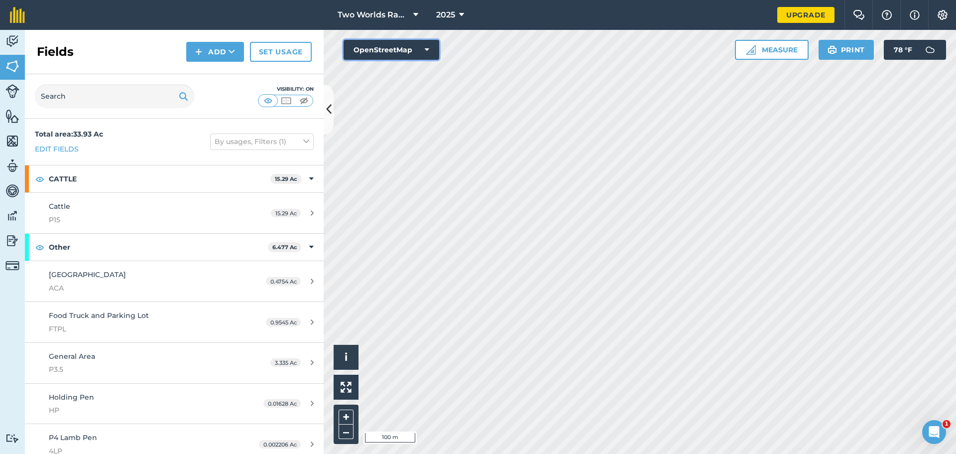
click at [428, 53] on icon at bounding box center [427, 50] width 4 height 10
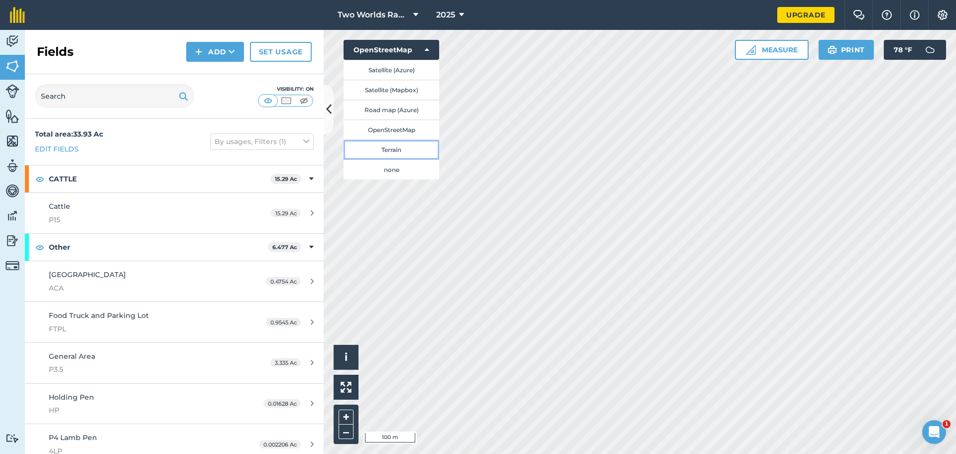
click at [379, 150] on button "Terrain" at bounding box center [392, 149] width 96 height 20
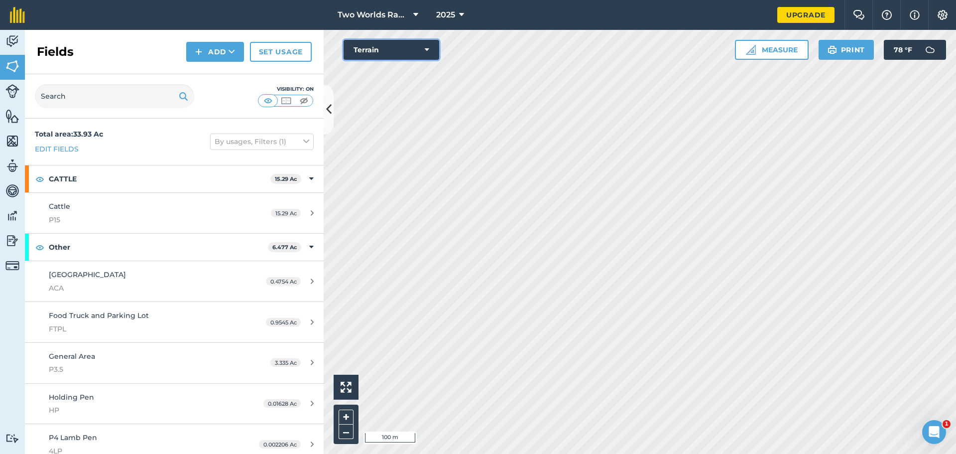
click at [432, 50] on button "Terrain" at bounding box center [392, 50] width 96 height 20
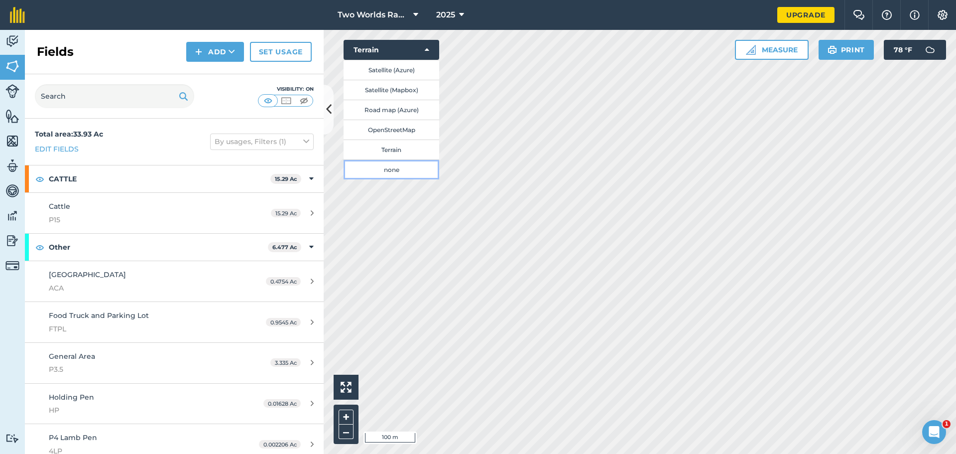
click at [386, 171] on button "none" at bounding box center [392, 169] width 96 height 20
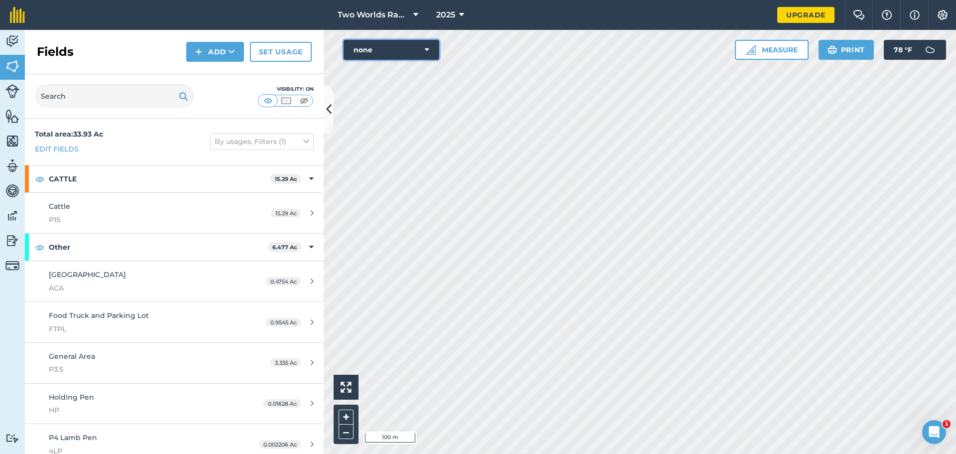
click at [431, 51] on button "none" at bounding box center [392, 50] width 96 height 20
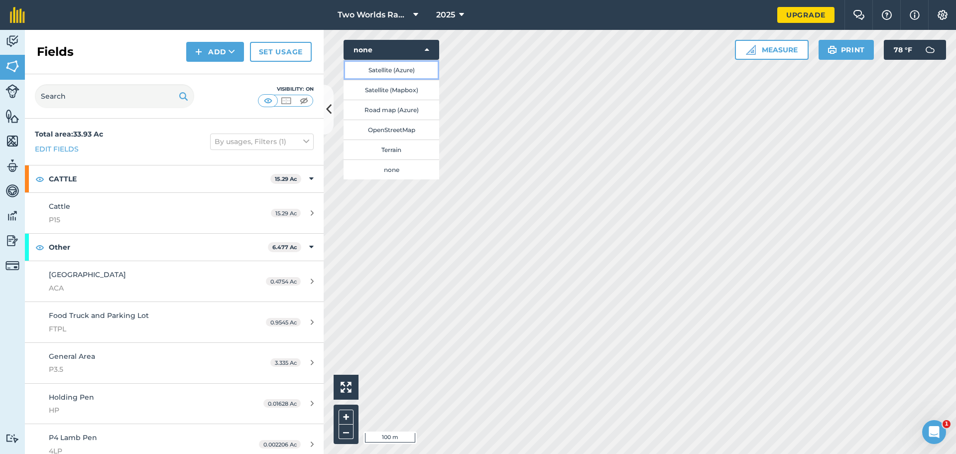
click at [407, 67] on button "Satellite (Azure)" at bounding box center [392, 70] width 96 height 20
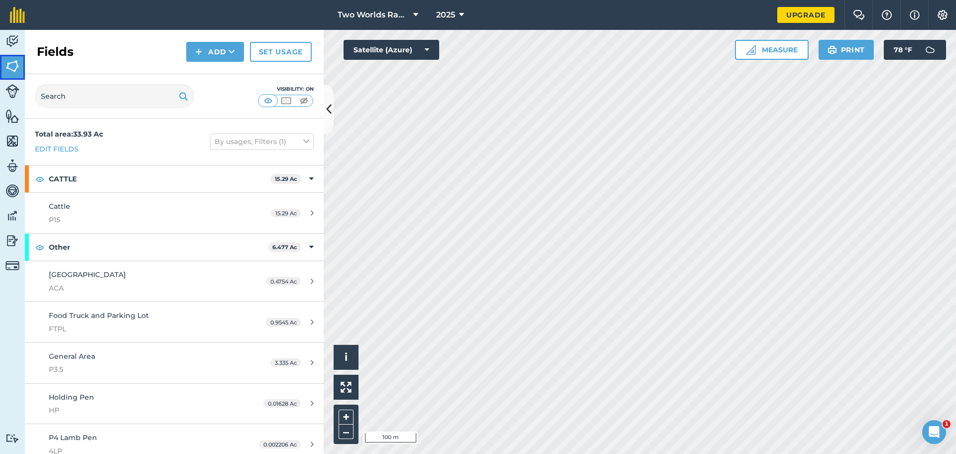
click at [16, 61] on img at bounding box center [12, 66] width 14 height 15
click at [267, 100] on img at bounding box center [268, 101] width 12 height 10
click at [301, 100] on img at bounding box center [304, 101] width 12 height 10
click at [267, 98] on img at bounding box center [268, 101] width 12 height 10
click at [289, 103] on img at bounding box center [286, 101] width 12 height 10
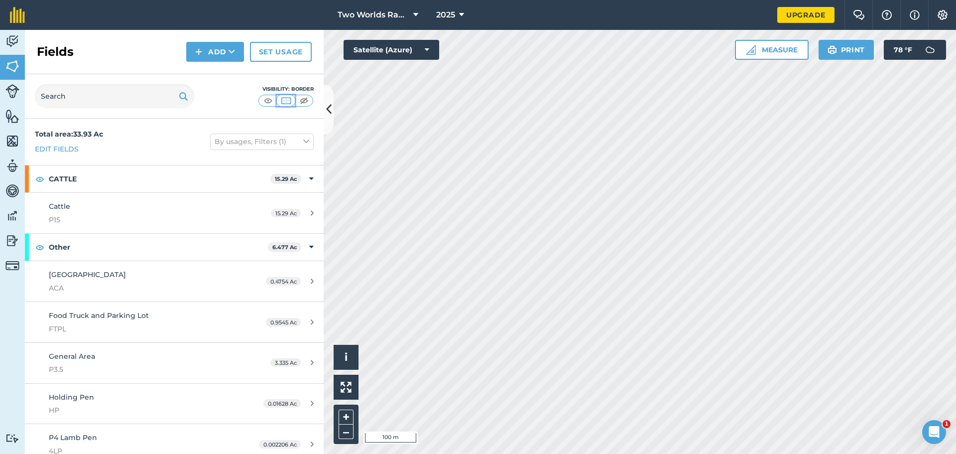
click at [289, 103] on img at bounding box center [286, 101] width 12 height 10
click at [268, 101] on img at bounding box center [268, 101] width 12 height 10
click at [286, 98] on img at bounding box center [286, 101] width 12 height 10
click at [266, 99] on img at bounding box center [268, 101] width 12 height 10
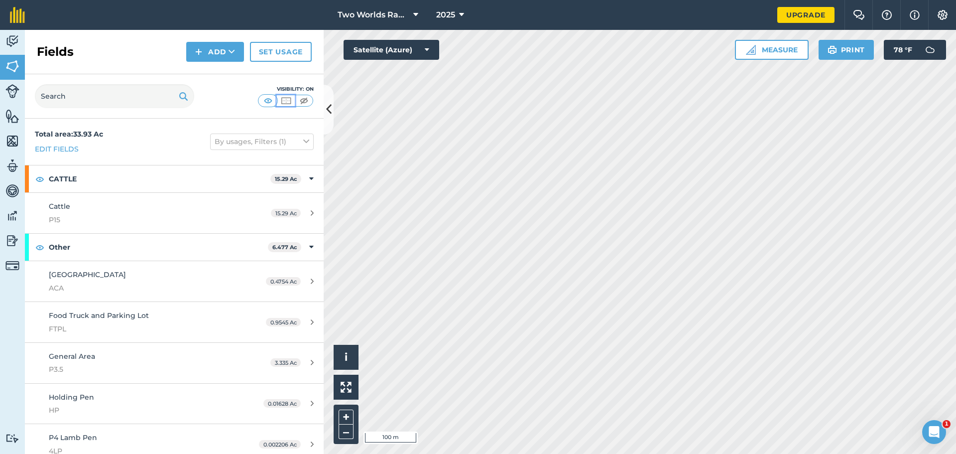
click at [286, 101] on img at bounding box center [286, 101] width 12 height 10
click at [272, 103] on img at bounding box center [268, 101] width 12 height 10
click at [8, 97] on img at bounding box center [12, 91] width 14 height 14
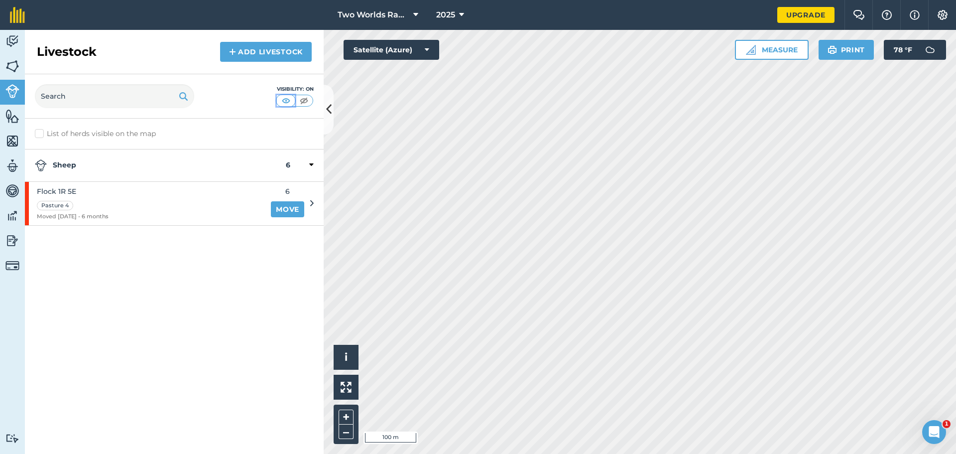
click at [291, 101] on img at bounding box center [286, 101] width 12 height 10
click at [306, 98] on img at bounding box center [304, 101] width 12 height 10
click at [14, 119] on img at bounding box center [12, 116] width 14 height 15
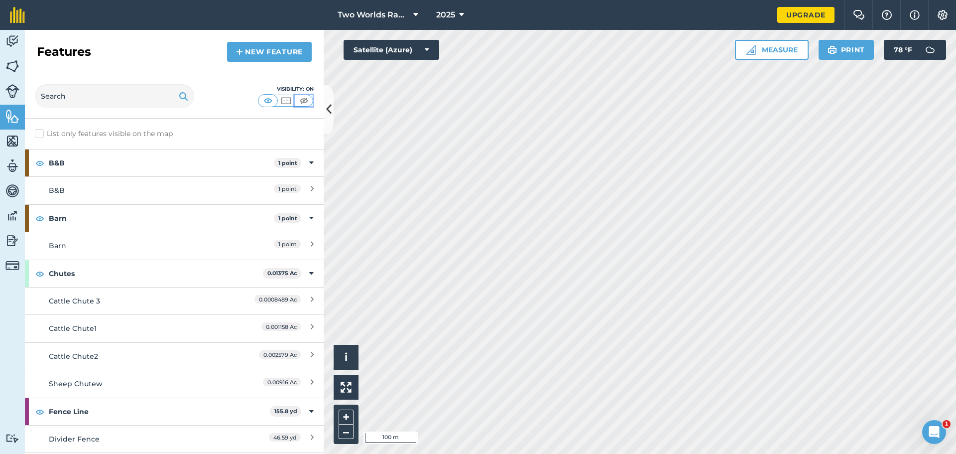
click at [305, 97] on img at bounding box center [304, 101] width 12 height 10
click at [265, 101] on img at bounding box center [268, 101] width 12 height 10
click at [287, 99] on img at bounding box center [286, 101] width 12 height 10
click at [267, 101] on img at bounding box center [268, 101] width 12 height 10
click at [13, 140] on img at bounding box center [12, 140] width 14 height 15
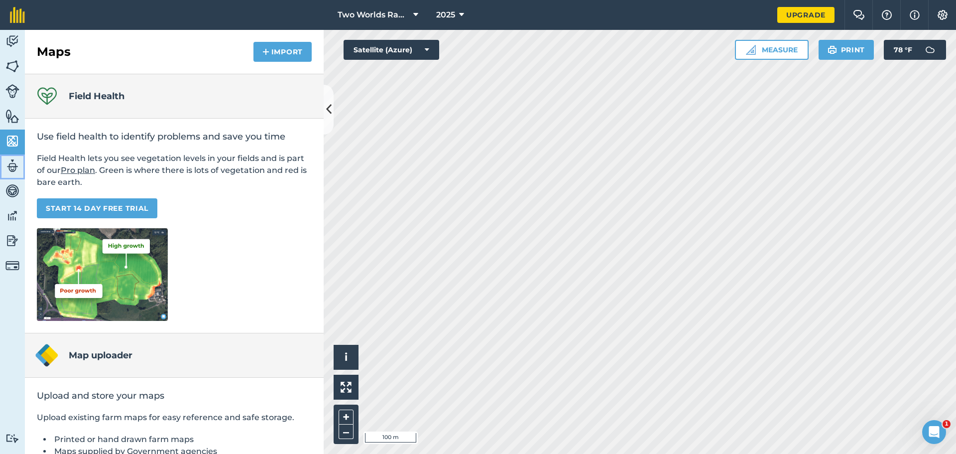
click at [14, 164] on img at bounding box center [12, 165] width 14 height 15
select select "MEMBER"
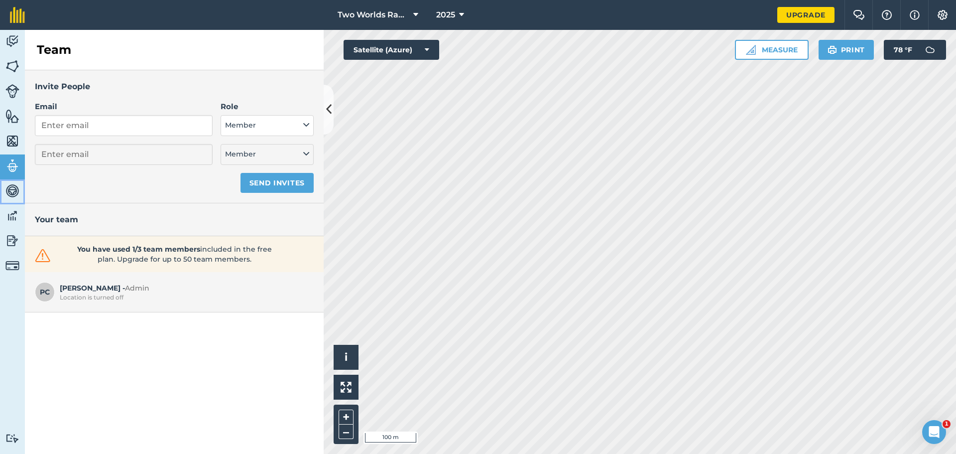
click at [20, 187] on link "Vehicles" at bounding box center [12, 191] width 25 height 25
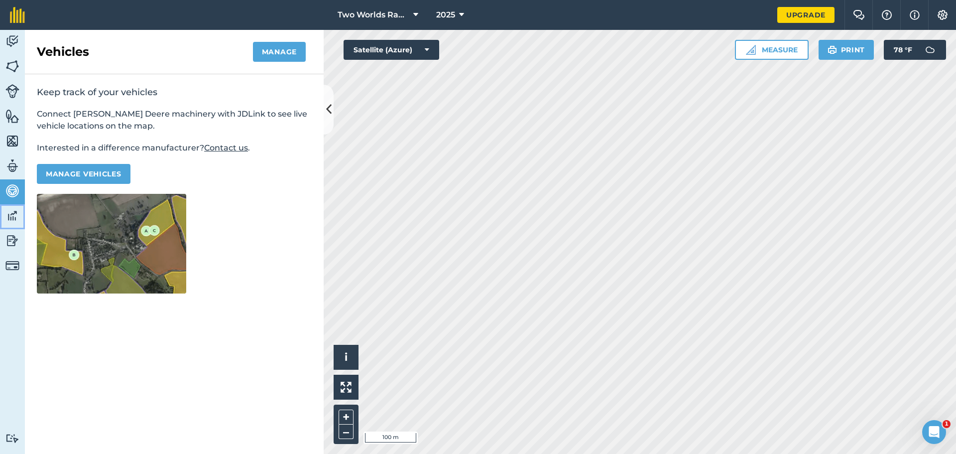
click at [14, 222] on img at bounding box center [12, 215] width 14 height 15
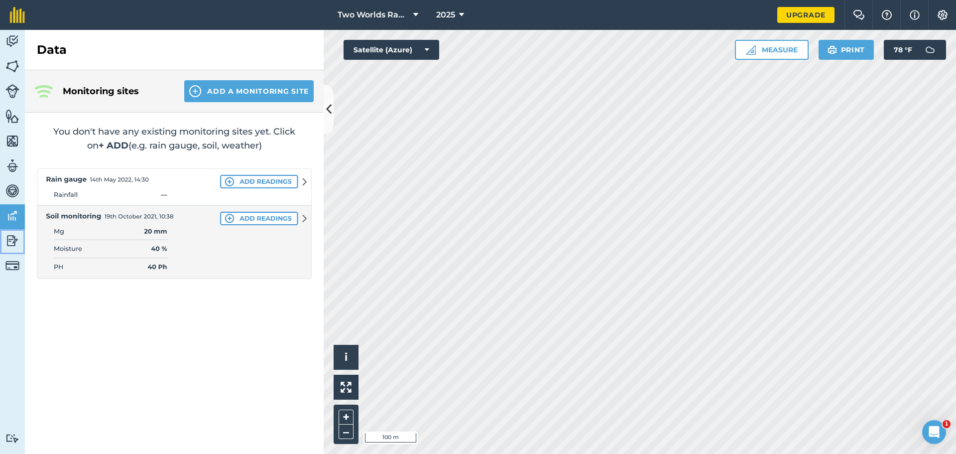
click at [14, 239] on img at bounding box center [12, 240] width 14 height 15
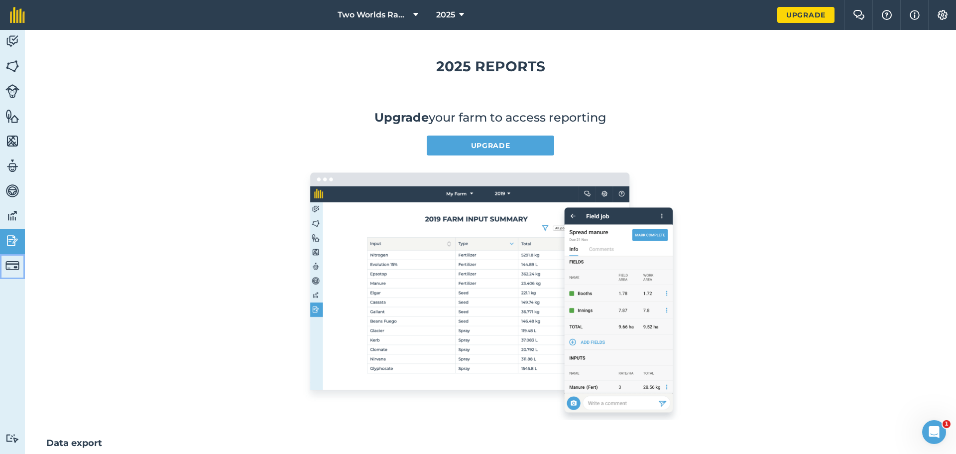
click at [13, 265] on img at bounding box center [12, 265] width 14 height 14
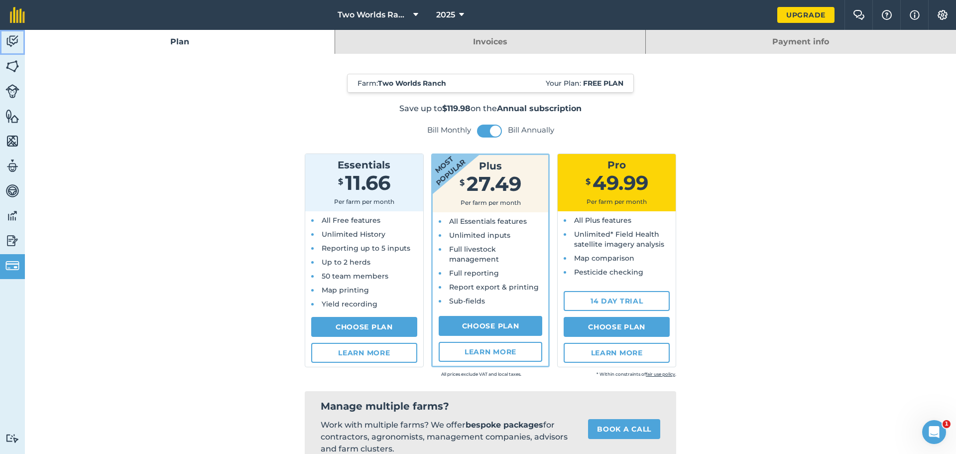
click at [15, 40] on img at bounding box center [12, 41] width 14 height 15
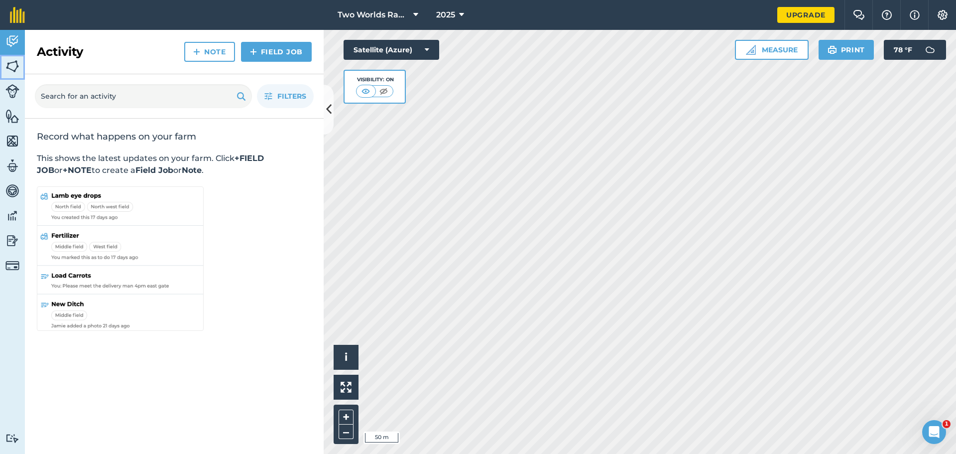
click at [10, 66] on img at bounding box center [12, 66] width 14 height 15
